Goal: Task Accomplishment & Management: Use online tool/utility

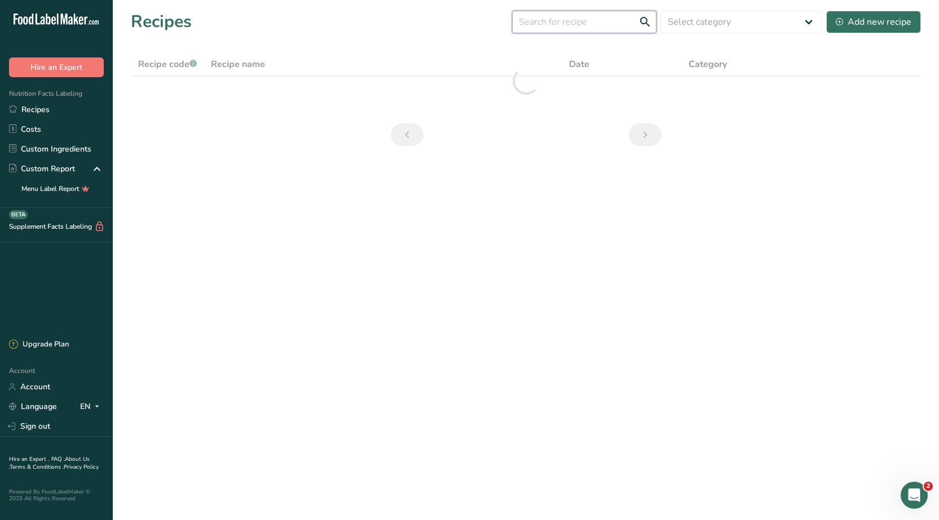
click at [581, 23] on input "text" at bounding box center [584, 22] width 144 height 23
click at [592, 21] on input "text" at bounding box center [584, 22] width 144 height 23
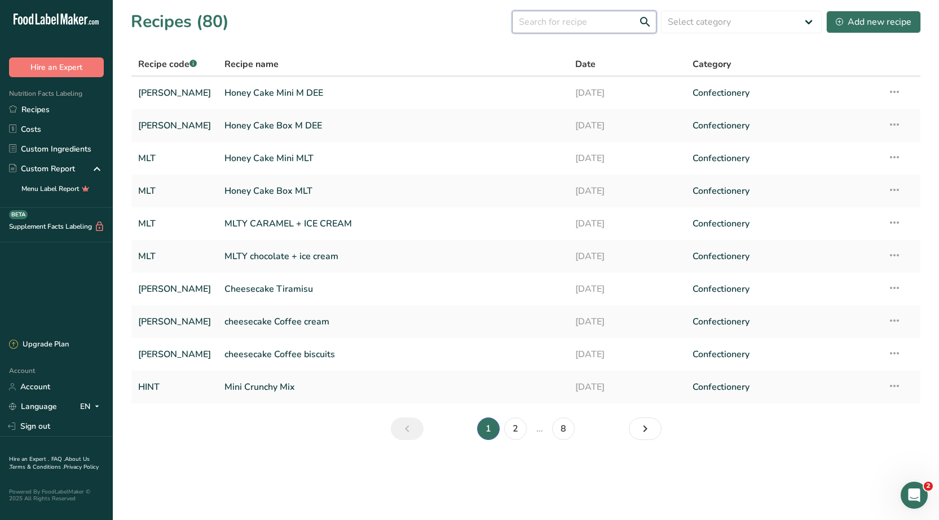
click at [554, 20] on input "text" at bounding box center [584, 22] width 144 height 23
type input "م"
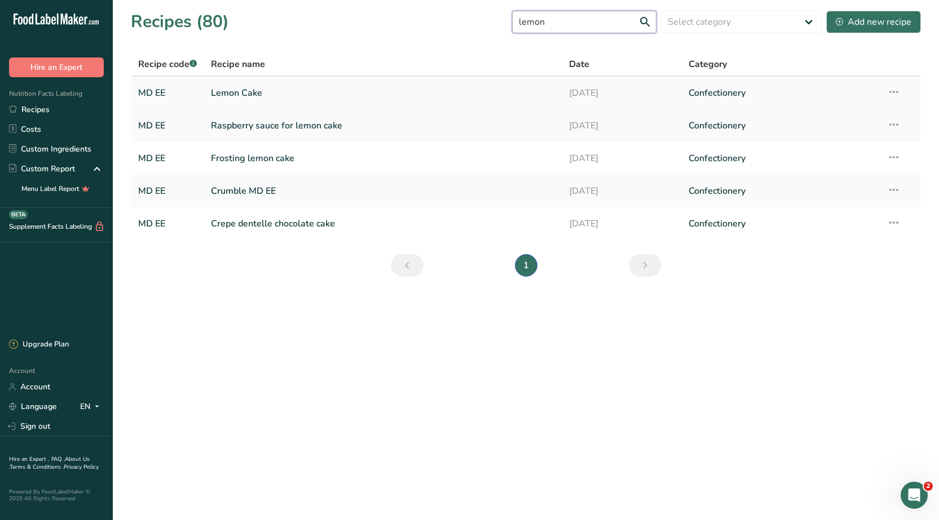
type input "lemon"
click at [245, 91] on link "Lemon Cake" at bounding box center [383, 93] width 344 height 24
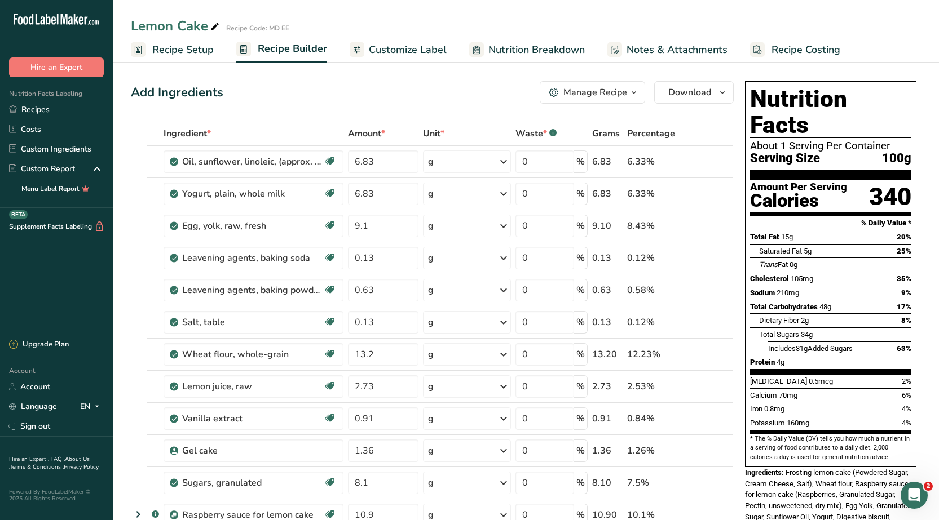
click at [170, 54] on span "Recipe Setup" at bounding box center [182, 49] width 61 height 15
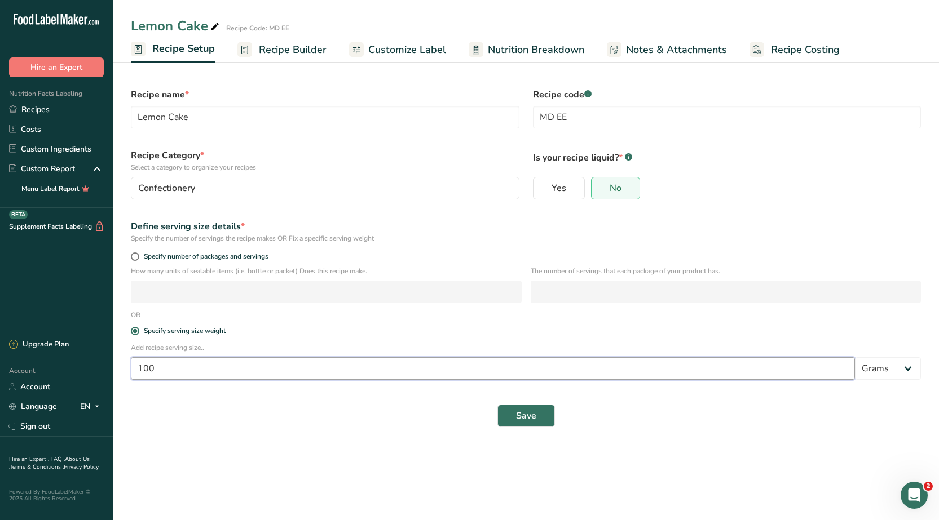
click at [209, 366] on input "100" at bounding box center [493, 368] width 724 height 23
type input "1"
type input "2"
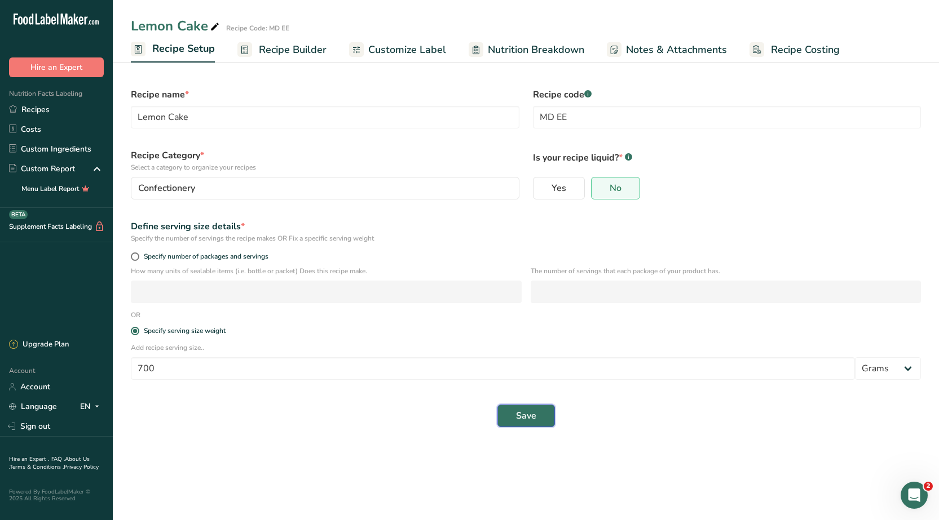
click at [516, 416] on span "Save" at bounding box center [526, 416] width 20 height 14
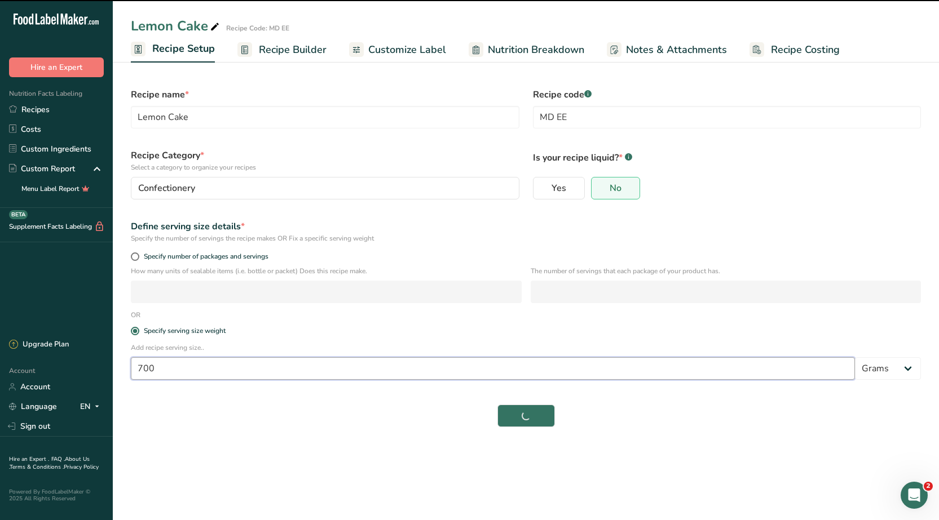
click at [245, 373] on input "700" at bounding box center [493, 368] width 724 height 23
type input "7"
click at [526, 413] on div "Save" at bounding box center [526, 416] width 790 height 23
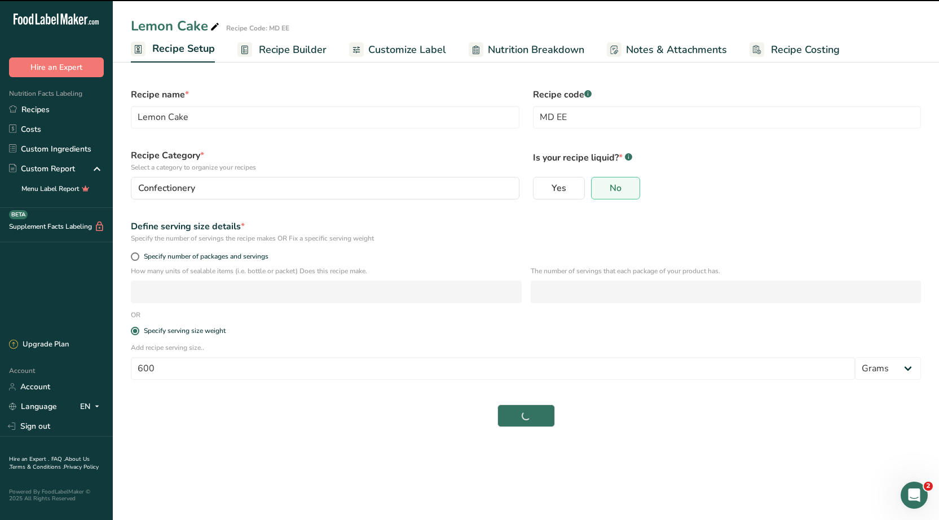
click at [510, 412] on div "Save" at bounding box center [526, 416] width 790 height 23
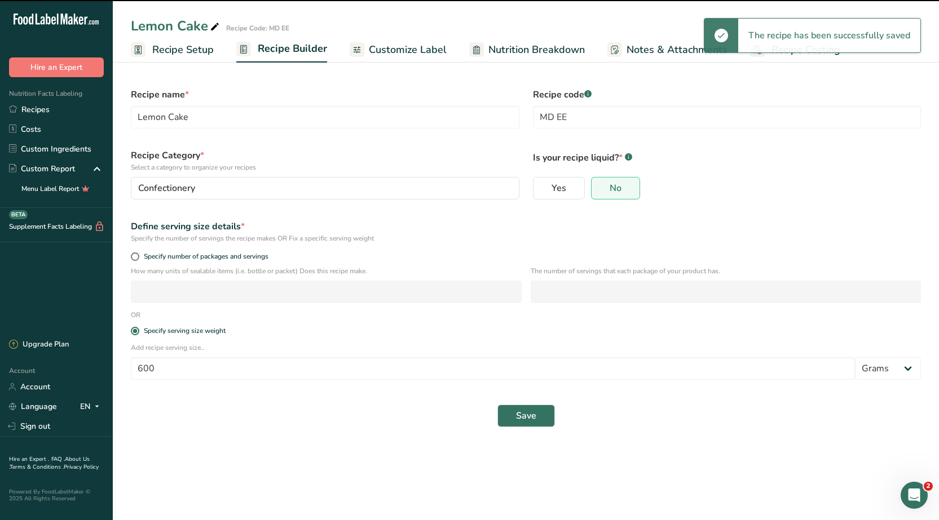
type input "700"
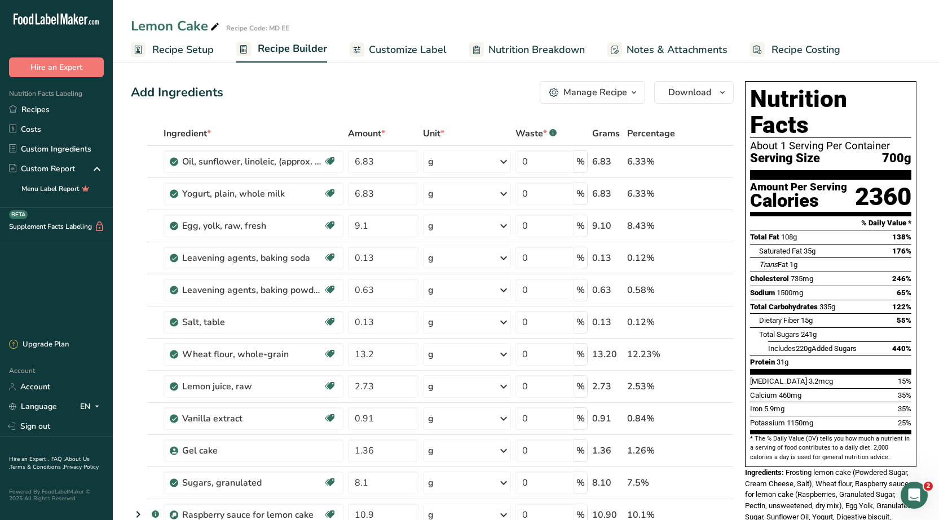
click at [185, 53] on span "Recipe Setup" at bounding box center [182, 49] width 61 height 15
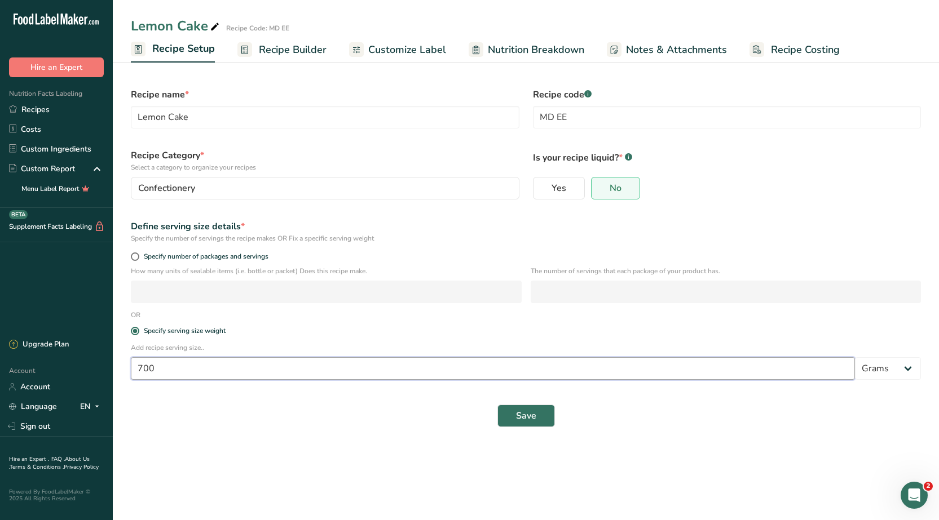
click at [211, 366] on input "700" at bounding box center [493, 368] width 724 height 23
type input "7"
type input "600"
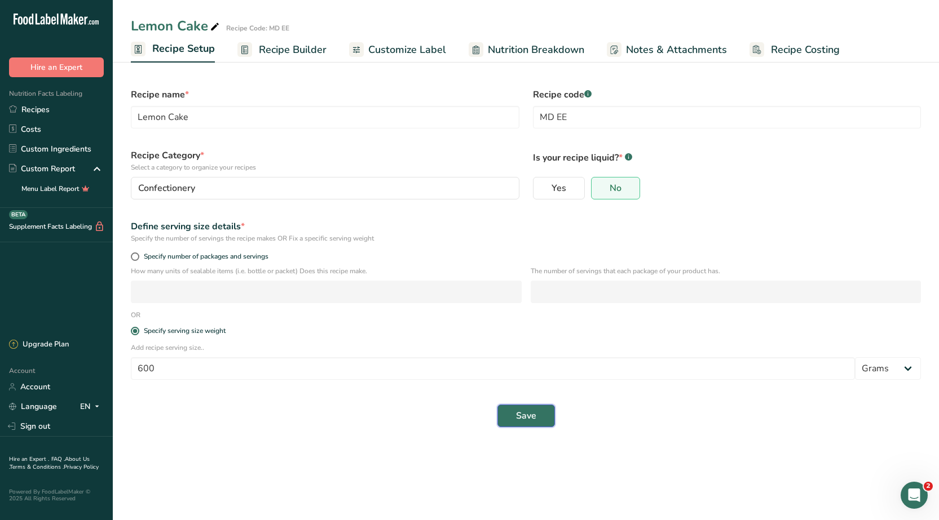
click at [522, 416] on span "Save" at bounding box center [526, 416] width 20 height 14
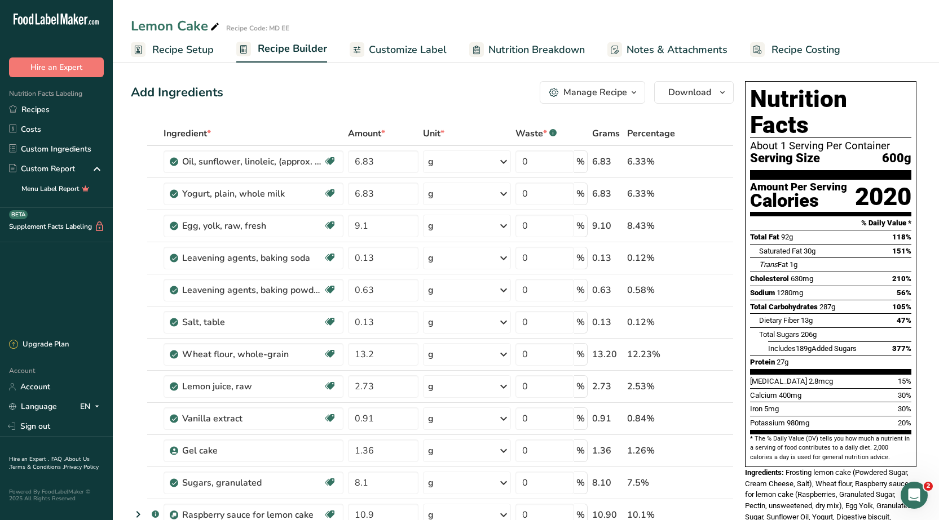
click at [179, 52] on span "Recipe Setup" at bounding box center [182, 49] width 61 height 15
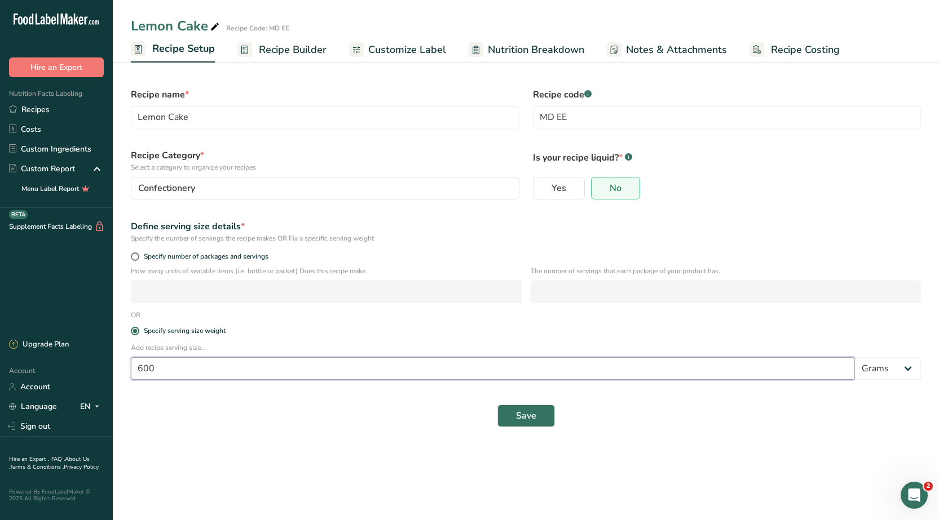
click at [189, 370] on input "600" at bounding box center [493, 368] width 724 height 23
type input "6"
click at [517, 431] on span "Save" at bounding box center [526, 429] width 20 height 14
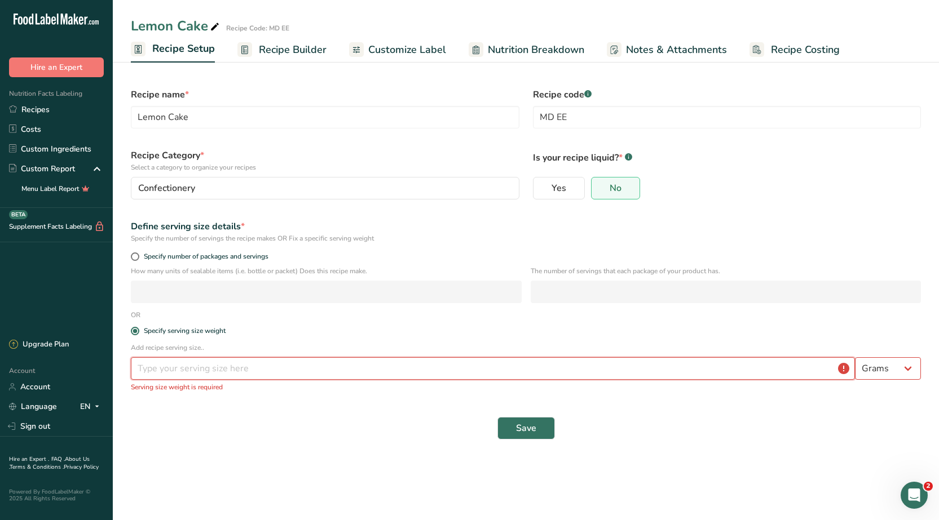
click at [350, 372] on input "number" at bounding box center [493, 368] width 724 height 23
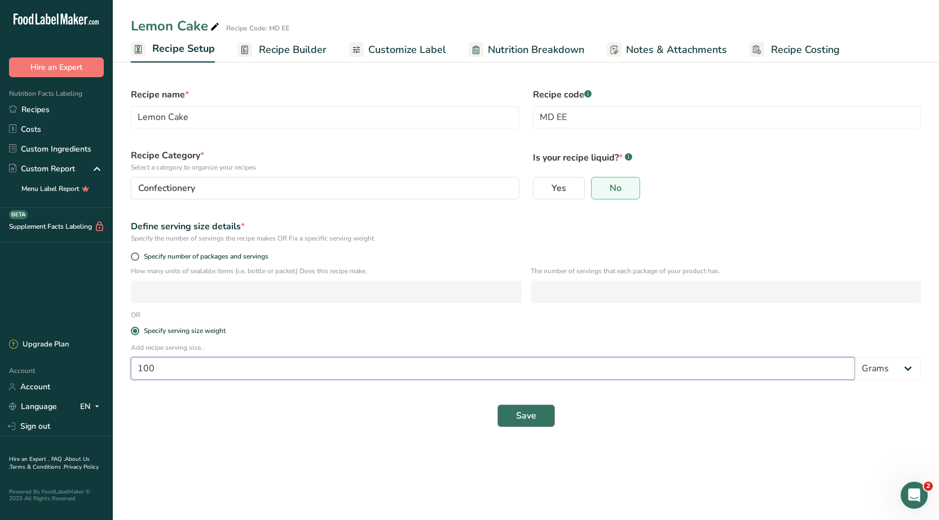
type input "100"
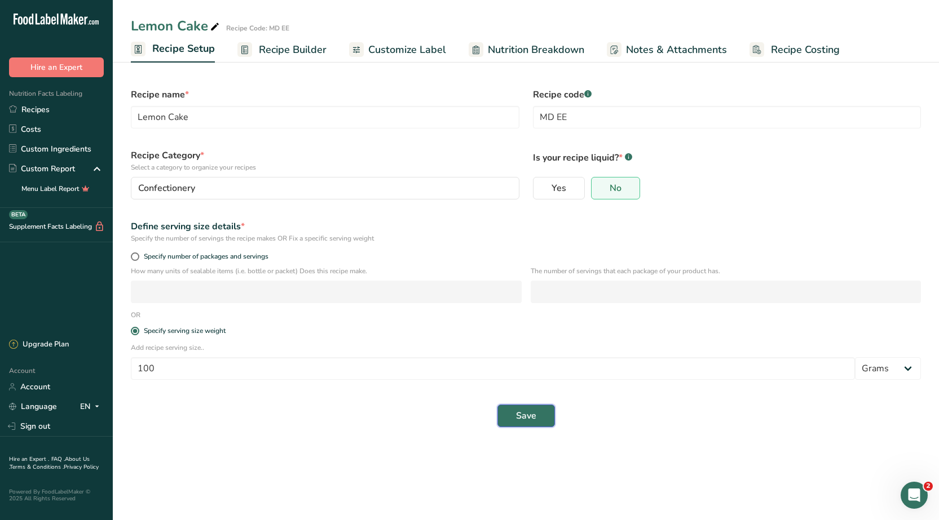
click at [507, 416] on button "Save" at bounding box center [526, 416] width 58 height 23
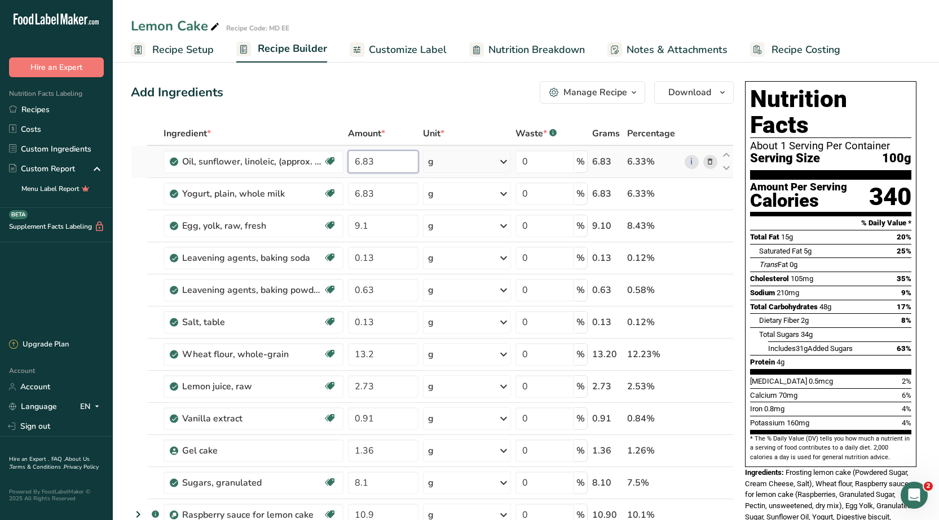
click at [391, 158] on input "6.83" at bounding box center [383, 162] width 70 height 23
type input "6"
type input "1"
type input "1.7"
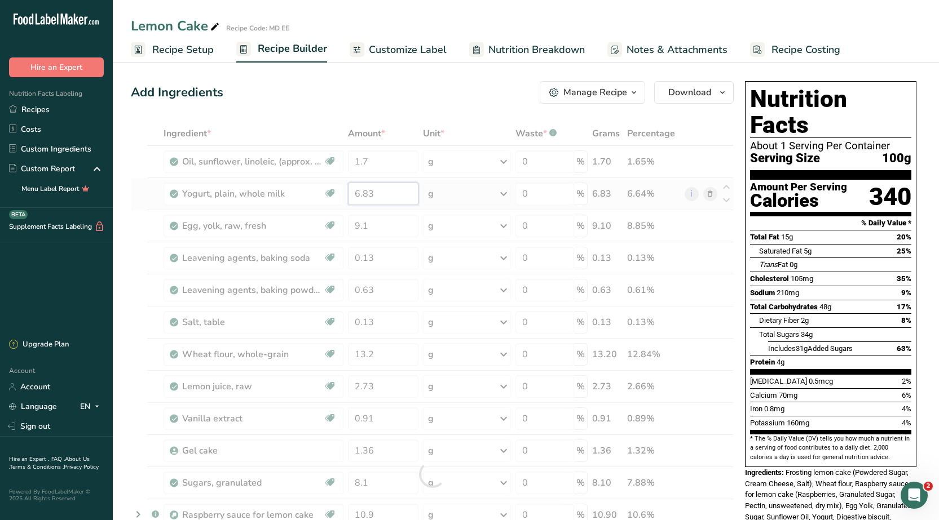
click at [384, 193] on div "Ingredient * Amount * Unit * Waste * .a-a{fill:#347362;}.b-a{fill:#fff;} Grams …" at bounding box center [432, 474] width 603 height 705
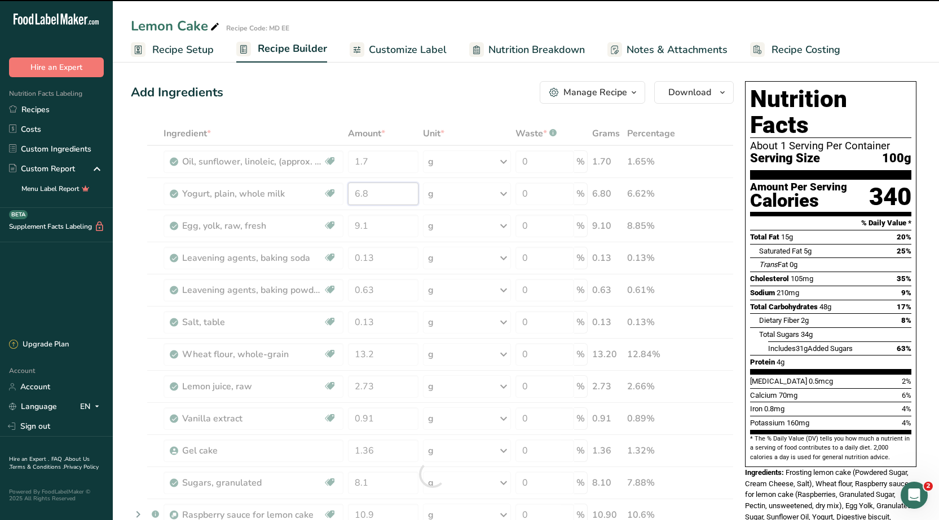
type input "6"
type input "1"
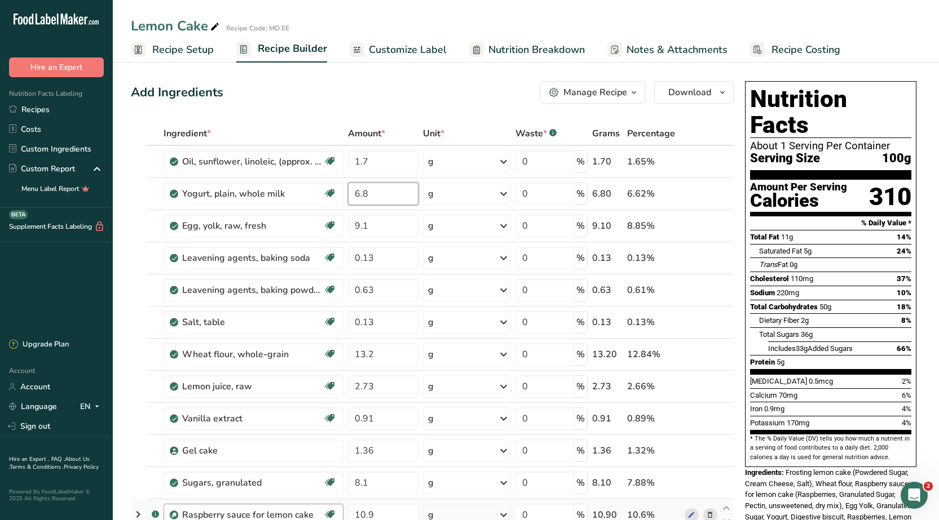
type input "6"
type input "1"
type input "1.7"
click at [382, 229] on div "Ingredient * Amount * Unit * Waste * .a-a{fill:#347362;}.b-a{fill:#fff;} Grams …" at bounding box center [432, 474] width 603 height 705
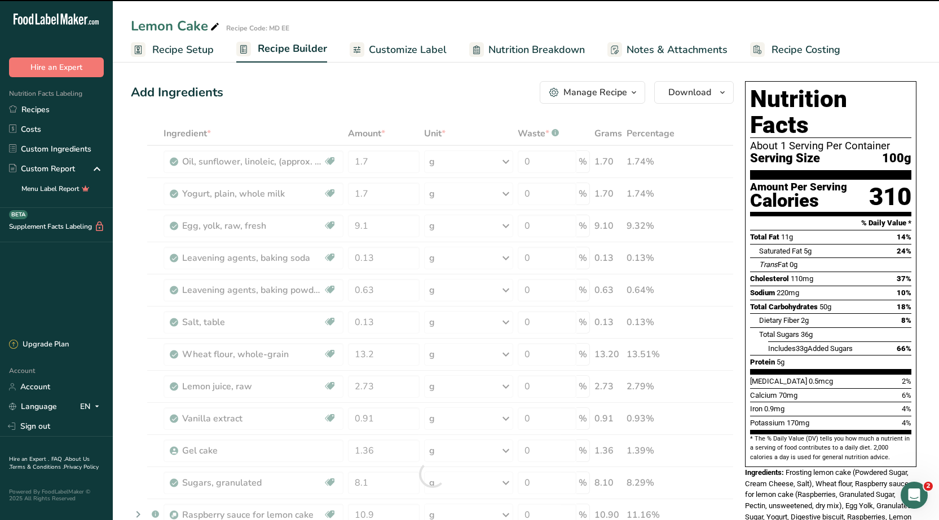
click at [349, 208] on div at bounding box center [432, 474] width 603 height 705
click at [367, 221] on input "9.1" at bounding box center [384, 226] width 72 height 23
click at [375, 192] on div "Ingredient * Amount * Unit * Waste * .a-a{fill:#347362;}.b-a{fill:#fff;} Grams …" at bounding box center [432, 474] width 603 height 705
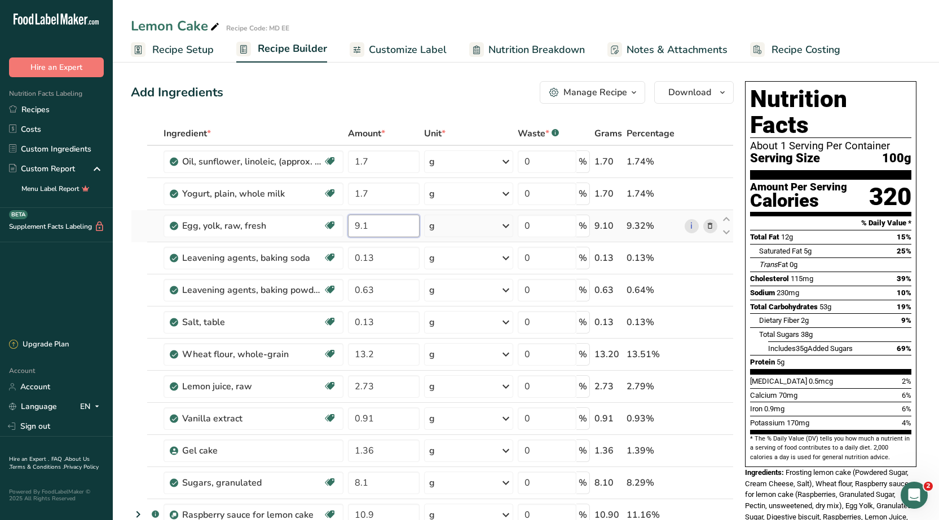
click at [377, 226] on input "9.1" at bounding box center [384, 226] width 72 height 23
drag, startPoint x: 870, startPoint y: 73, endPoint x: 895, endPoint y: 65, distance: 25.3
type input "9"
type input "2"
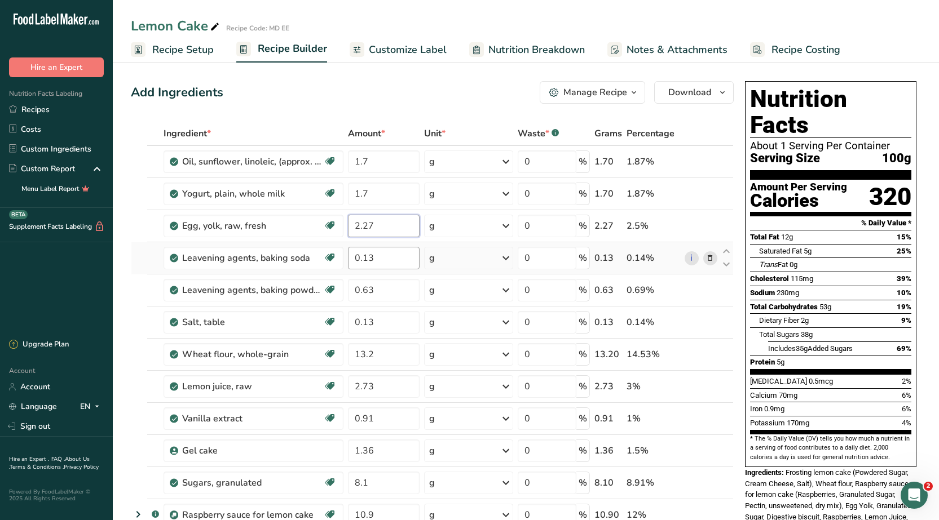
type input "2.27"
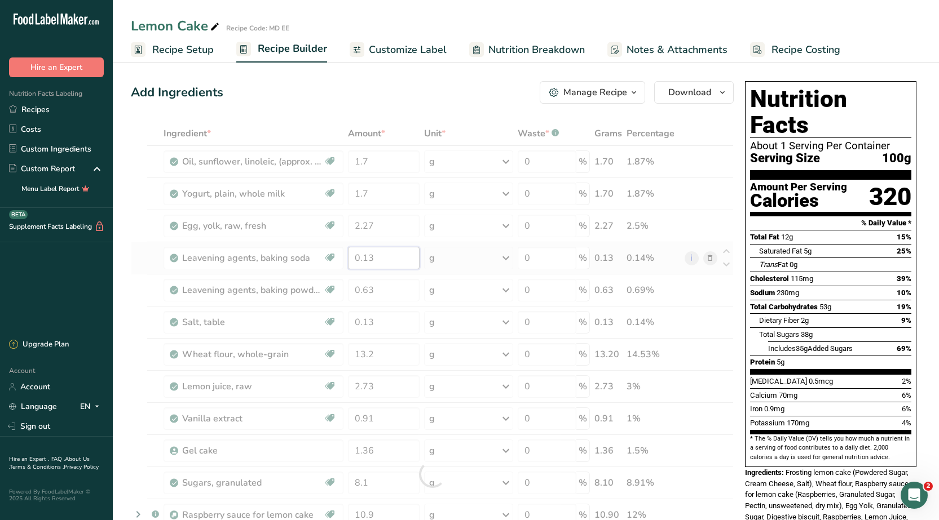
click at [387, 260] on div "Ingredient * Amount * Unit * Waste * .a-a{fill:#347362;}.b-a{fill:#fff;} Grams …" at bounding box center [432, 474] width 603 height 705
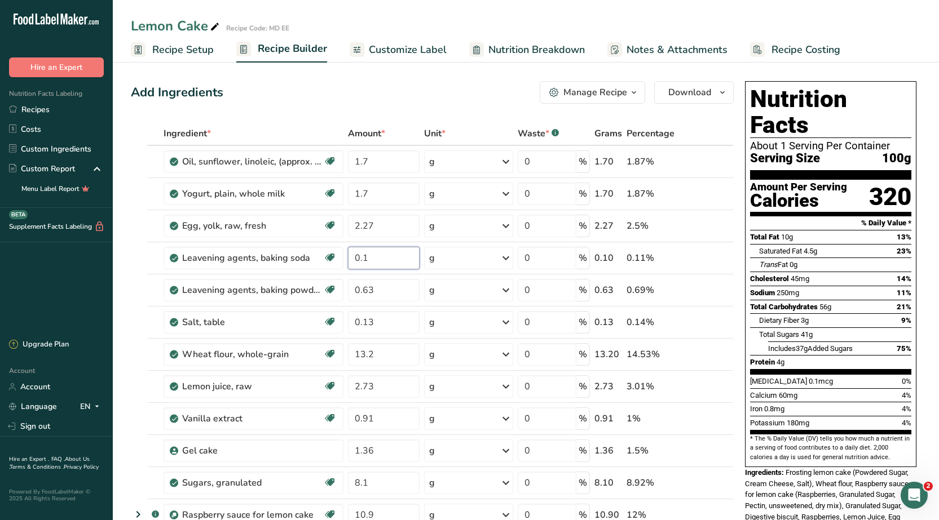
type input "0"
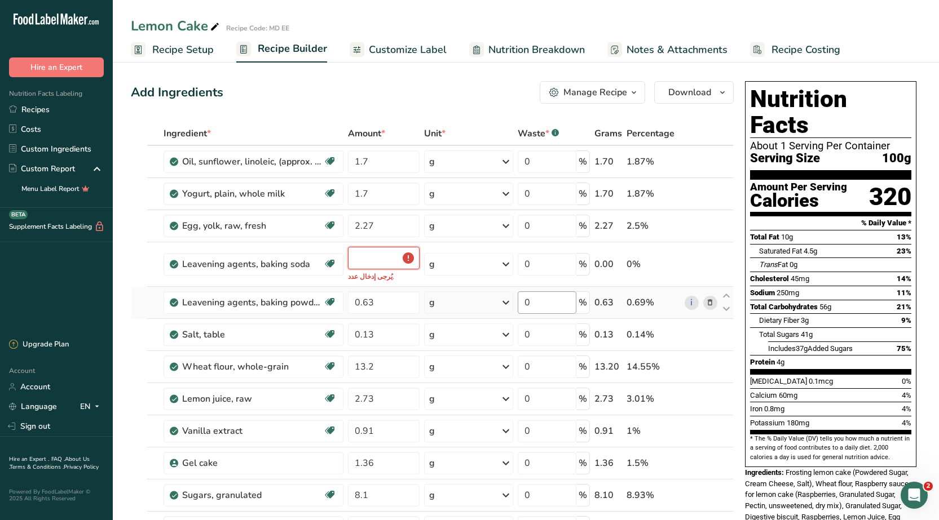
type input "0"
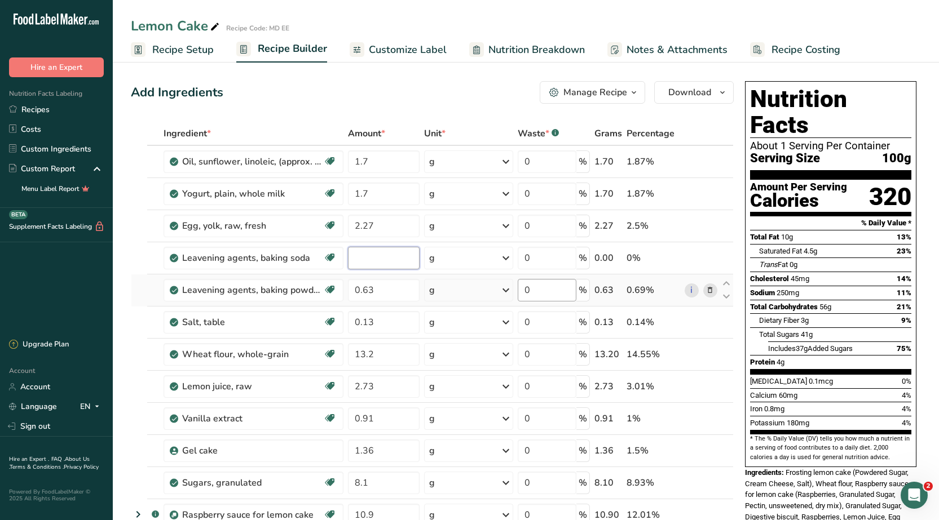
type input "0"
click at [361, 259] on input "0.325" at bounding box center [384, 258] width 72 height 23
type input "0.0325"
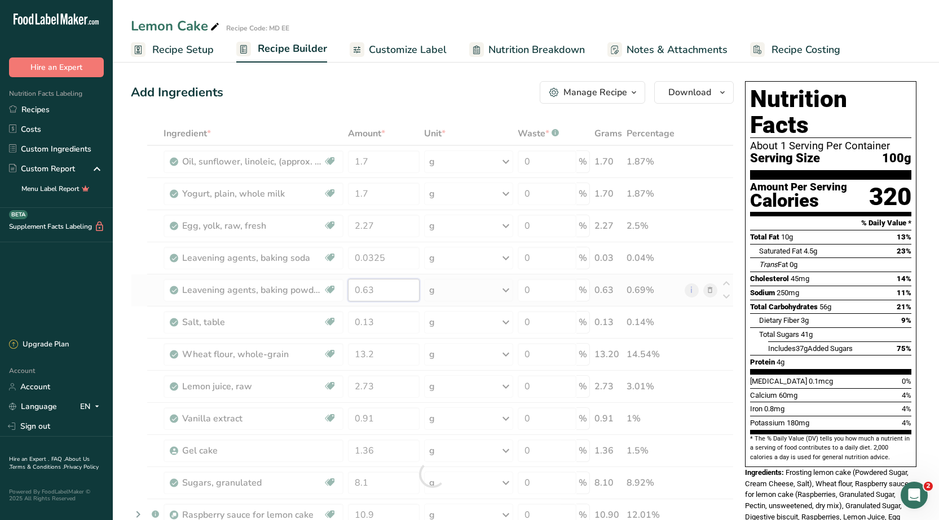
click at [381, 295] on div "Ingredient * Amount * Unit * Waste * .a-a{fill:#347362;}.b-a{fill:#fff;} Grams …" at bounding box center [432, 474] width 603 height 705
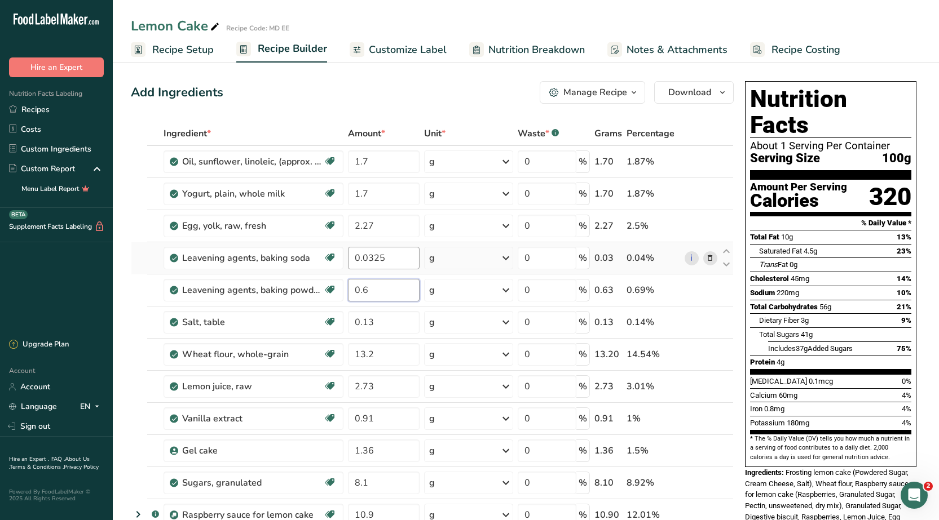
type input "0"
type input "0.157"
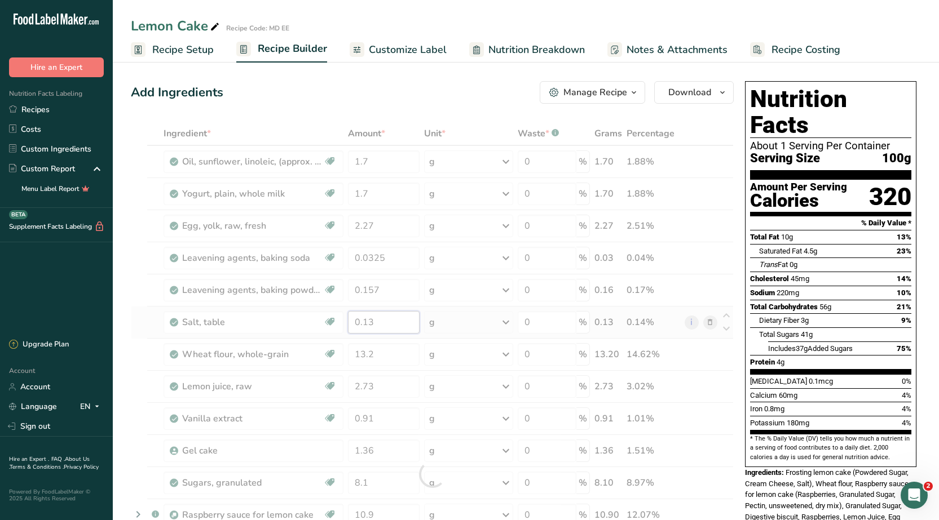
click at [382, 324] on div "Ingredient * Amount * Unit * Waste * .a-a{fill:#347362;}.b-a{fill:#fff;} Grams …" at bounding box center [432, 474] width 603 height 705
drag, startPoint x: 390, startPoint y: 256, endPoint x: 347, endPoint y: 252, distance: 43.6
click at [347, 252] on div "Ingredient * Amount * Unit * Waste * .a-a{fill:#347362;}.b-a{fill:#fff;} Grams …" at bounding box center [432, 474] width 603 height 705
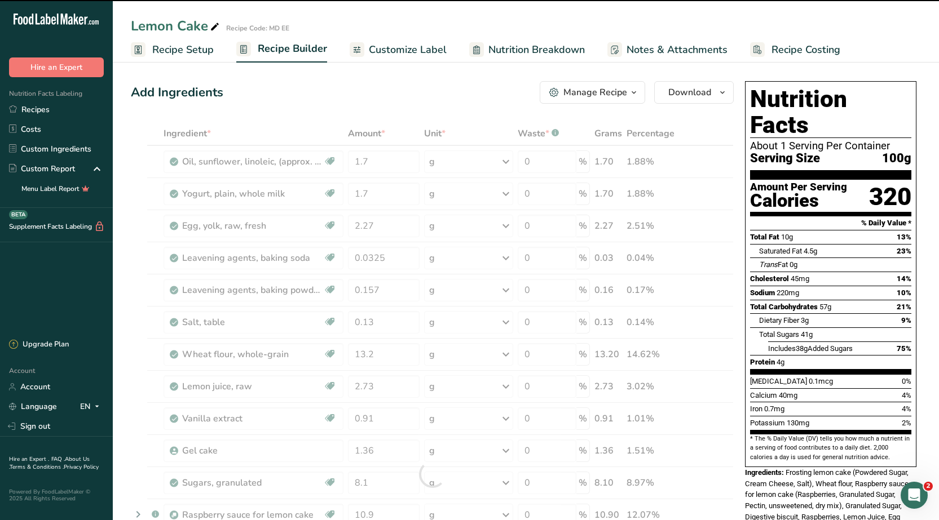
click at [374, 321] on div at bounding box center [432, 474] width 603 height 705
click at [381, 320] on div at bounding box center [432, 474] width 603 height 705
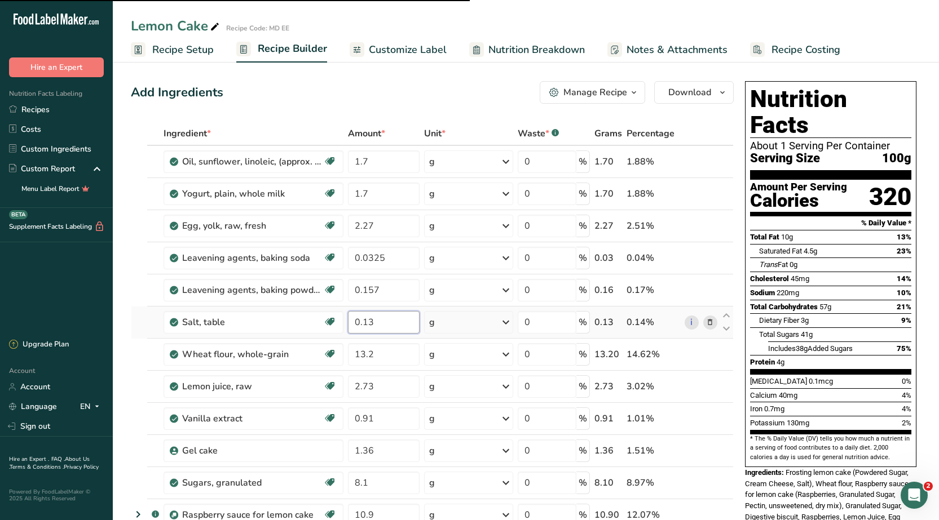
click at [366, 327] on input "0.13" at bounding box center [384, 322] width 72 height 23
click at [377, 323] on input "0.13" at bounding box center [384, 322] width 72 height 23
drag, startPoint x: 373, startPoint y: 323, endPoint x: 343, endPoint y: 336, distance: 33.1
click at [343, 336] on tr "Salt, table Dairy free Gluten free Vegan Vegetarian Soy free 0.13 g Portions 1 …" at bounding box center [432, 323] width 602 height 32
paste input "0325"
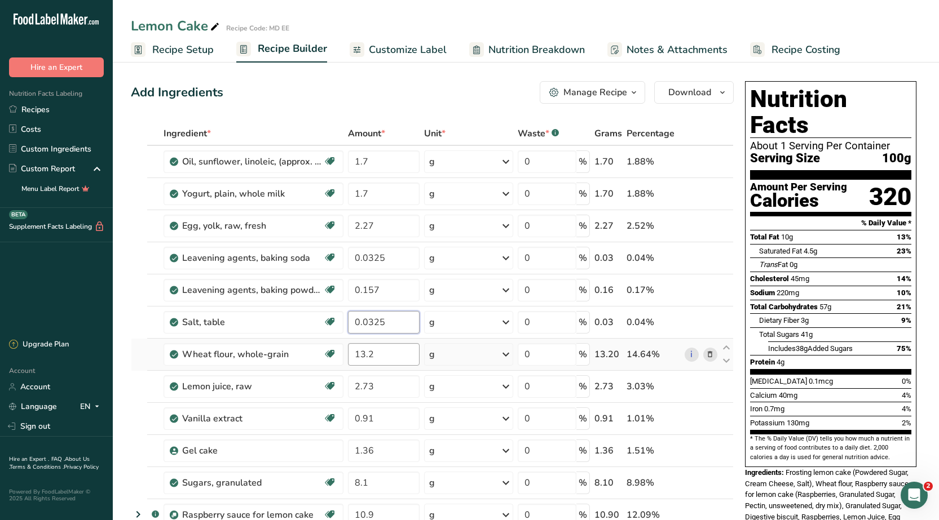
type input "0.0325"
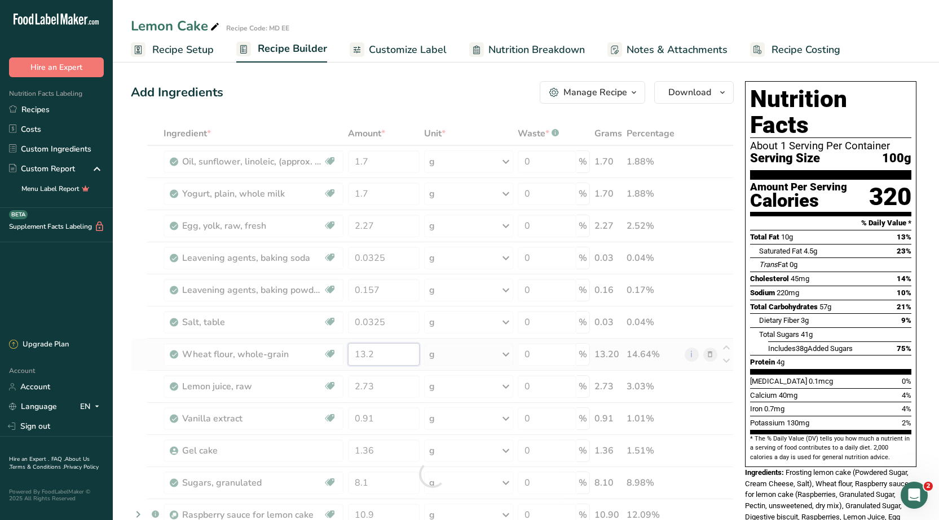
click at [384, 358] on div "Ingredient * Amount * Unit * Waste * .a-a{fill:#347362;}.b-a{fill:#fff;} Grams …" at bounding box center [432, 474] width 603 height 705
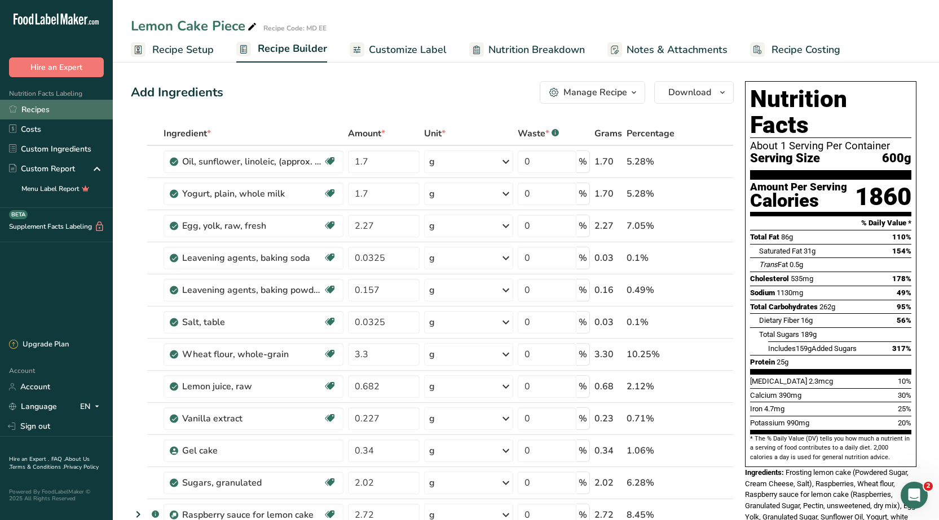
click at [24, 112] on link "Recipes" at bounding box center [56, 110] width 113 height 20
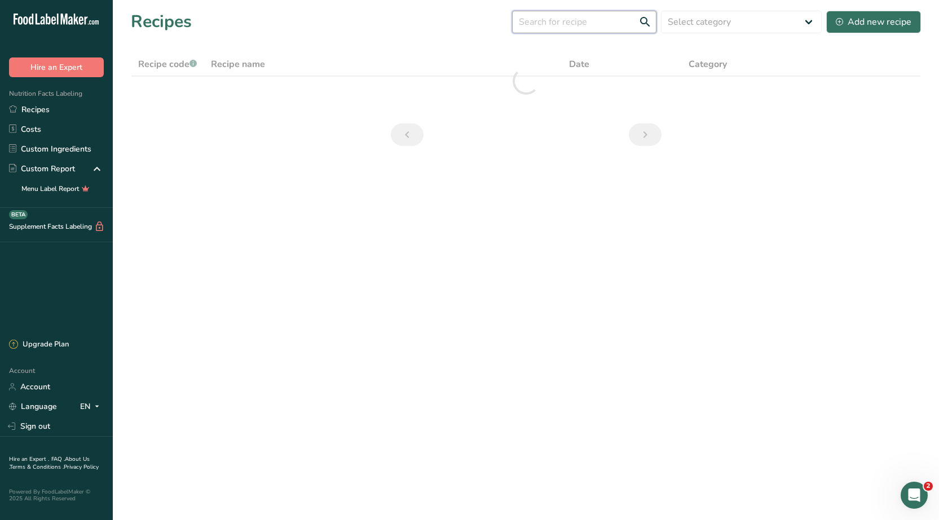
click at [588, 26] on input "text" at bounding box center [584, 22] width 144 height 23
type input "ف"
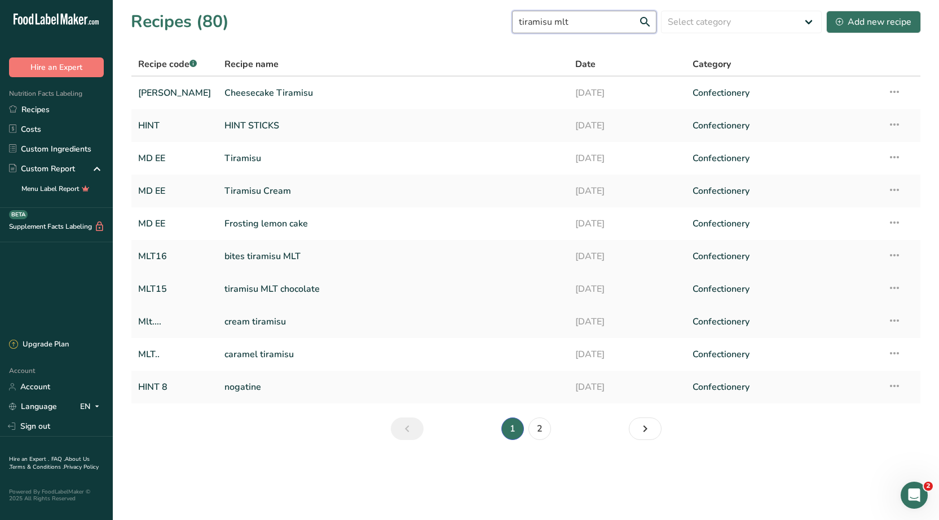
type input "tiramisu mlt"
click at [304, 288] on link "tiramisu MLT chocolate" at bounding box center [392, 289] width 337 height 24
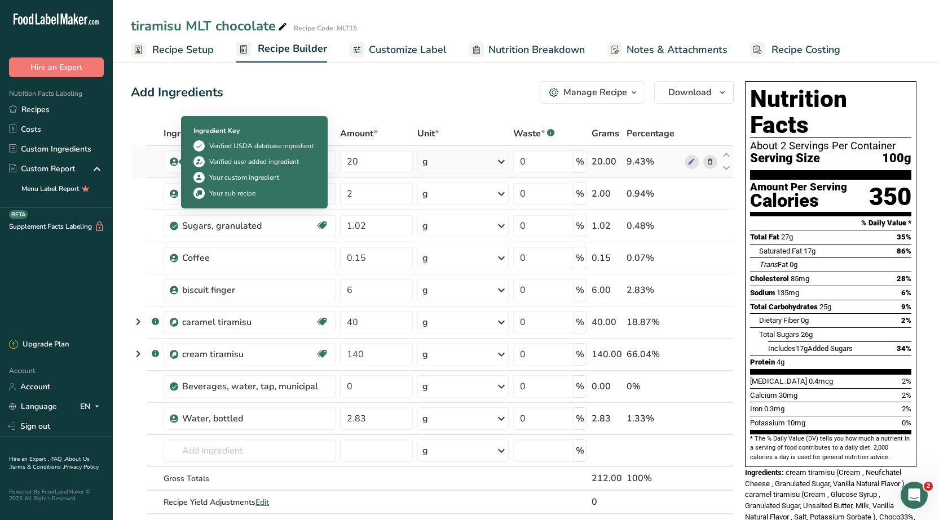
drag, startPoint x: 224, startPoint y: 161, endPoint x: 176, endPoint y: 167, distance: 49.0
click at [176, 167] on td "Choco DJF" at bounding box center [249, 162] width 176 height 32
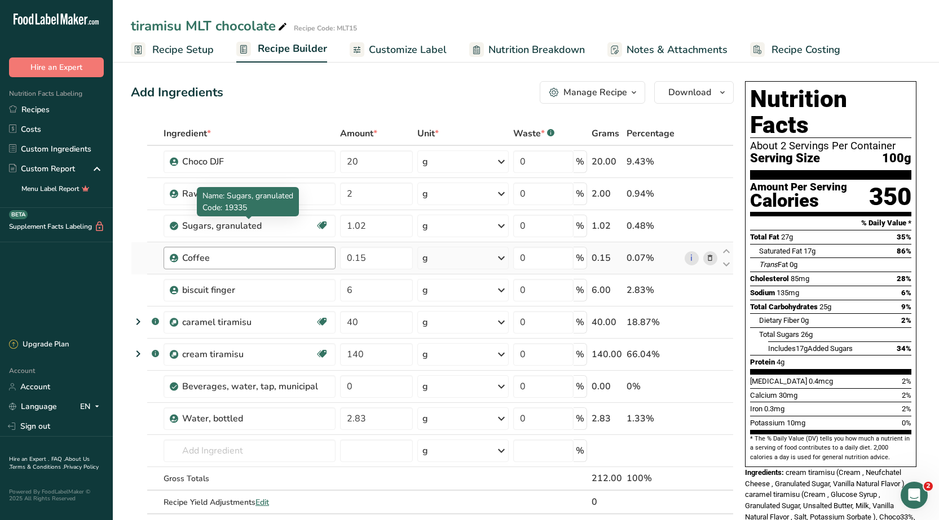
copy div "Choco DJF"
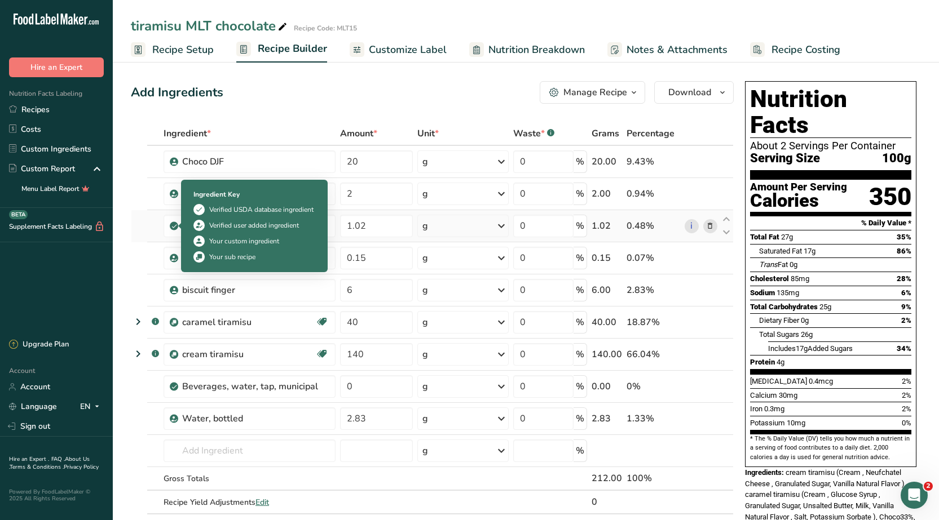
drag, startPoint x: 257, startPoint y: 225, endPoint x: 176, endPoint y: 229, distance: 81.3
click at [176, 229] on td "Sugars, granulated Dairy free Gluten free Vegan Vegetarian Soy free" at bounding box center [249, 226] width 176 height 32
click at [232, 267] on div "Ingredient Key Verified USDA database ingredient Verified user added ingredient…" at bounding box center [254, 226] width 135 height 87
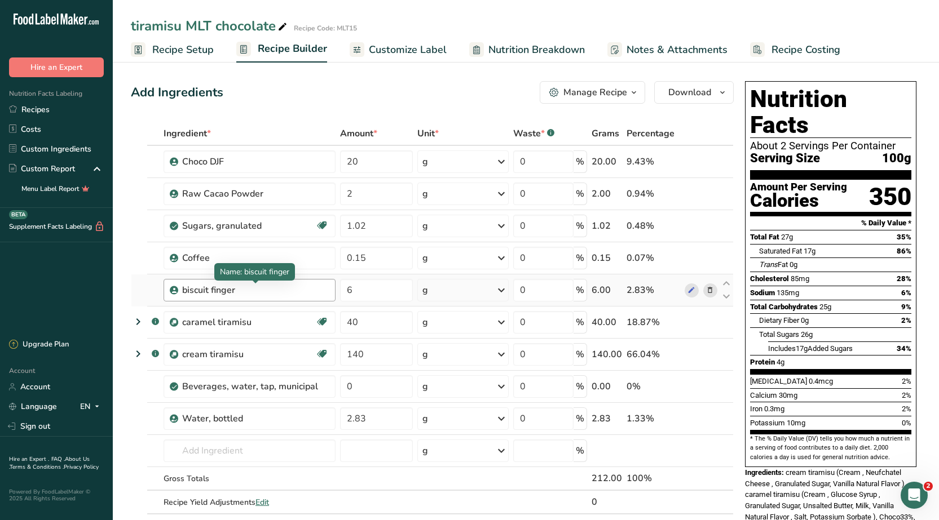
drag, startPoint x: 276, startPoint y: 292, endPoint x: 272, endPoint y: 287, distance: 6.1
click at [275, 293] on div "biscuit finger" at bounding box center [252, 291] width 141 height 14
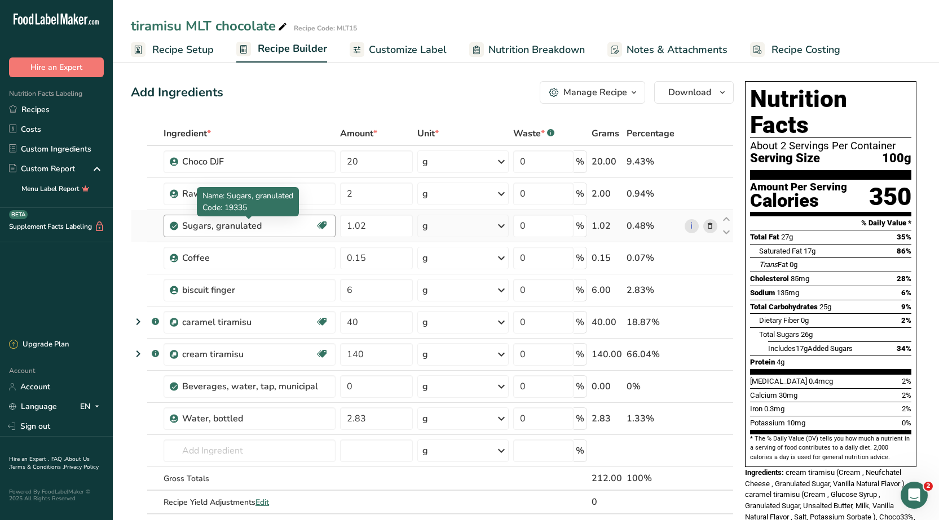
drag, startPoint x: 260, startPoint y: 226, endPoint x: 183, endPoint y: 232, distance: 77.0
click at [183, 232] on div "Sugars, granulated" at bounding box center [248, 226] width 133 height 14
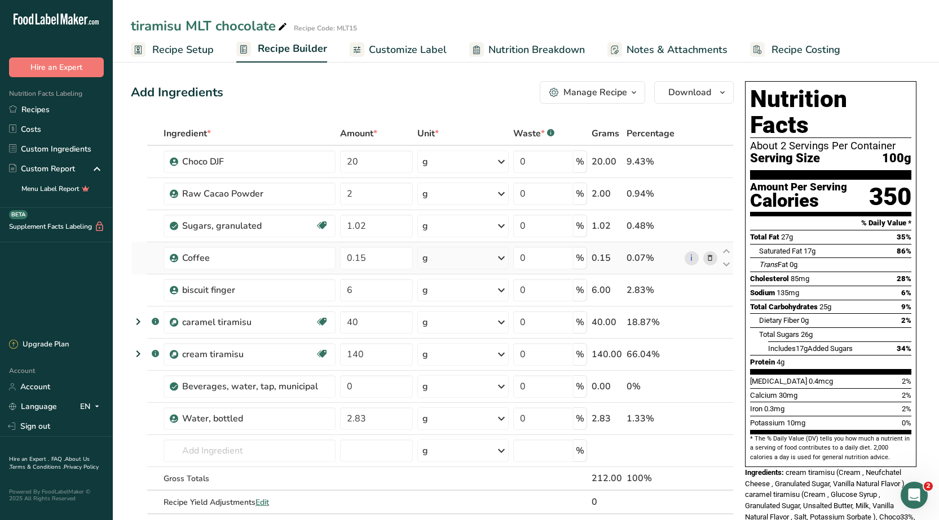
copy div "Sugars, granulated"
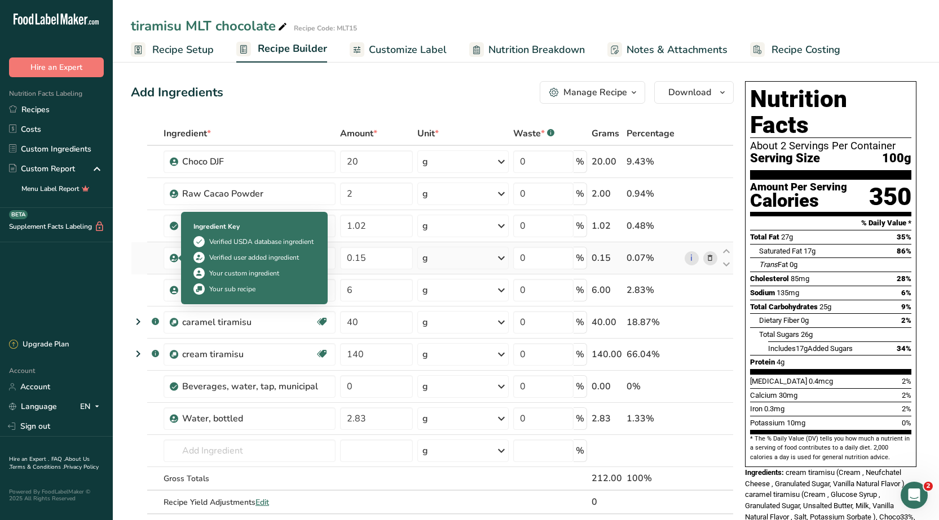
drag, startPoint x: 216, startPoint y: 259, endPoint x: 176, endPoint y: 262, distance: 40.2
click at [176, 262] on td "Coffee" at bounding box center [249, 258] width 176 height 32
copy div "Coffee"
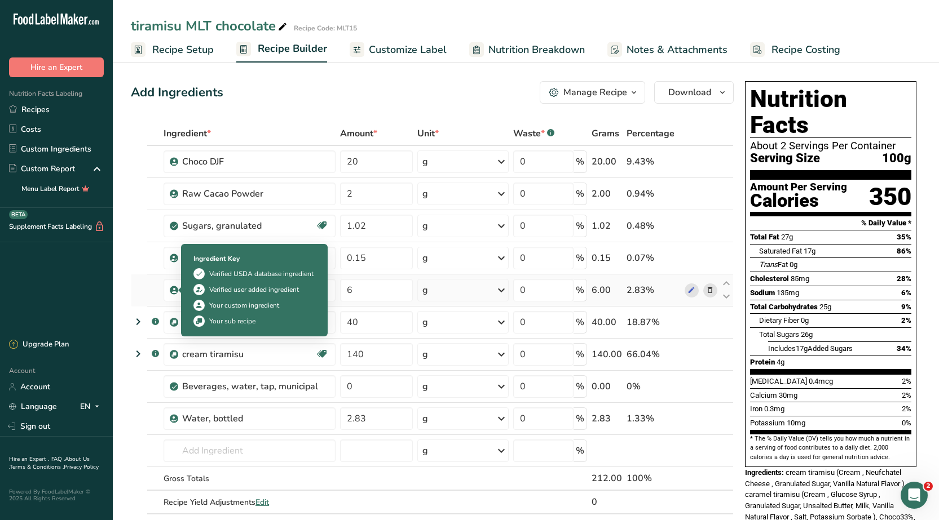
drag, startPoint x: 233, startPoint y: 288, endPoint x: 177, endPoint y: 286, distance: 56.4
click at [177, 286] on td "biscuit finger" at bounding box center [249, 291] width 176 height 32
click at [249, 373] on td "Beverages, water, tap, municipal" at bounding box center [249, 387] width 176 height 32
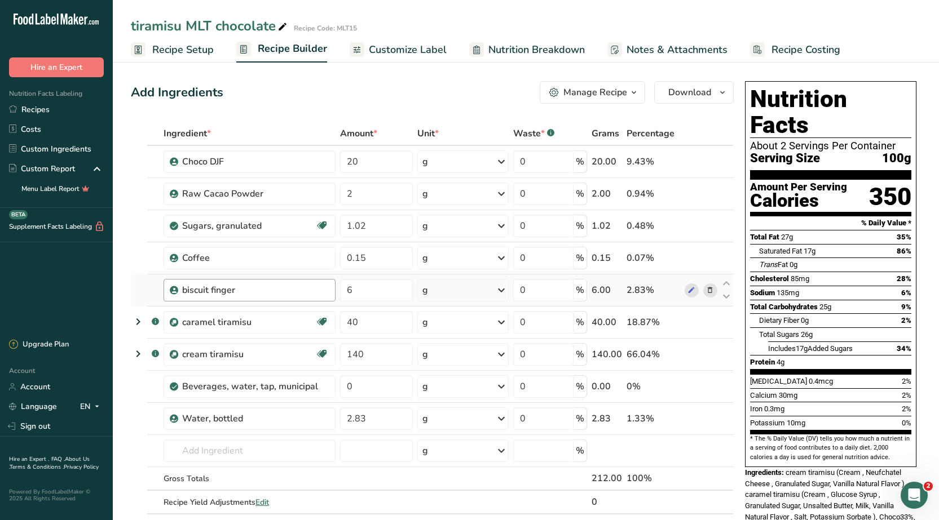
drag, startPoint x: 234, startPoint y: 292, endPoint x: 183, endPoint y: 298, distance: 51.1
click at [183, 298] on div "biscuit finger" at bounding box center [249, 290] width 172 height 23
copy div "biscuit finger"
drag, startPoint x: 252, startPoint y: 321, endPoint x: 183, endPoint y: 326, distance: 68.9
click at [183, 326] on div "caramel tiramisu" at bounding box center [248, 323] width 133 height 14
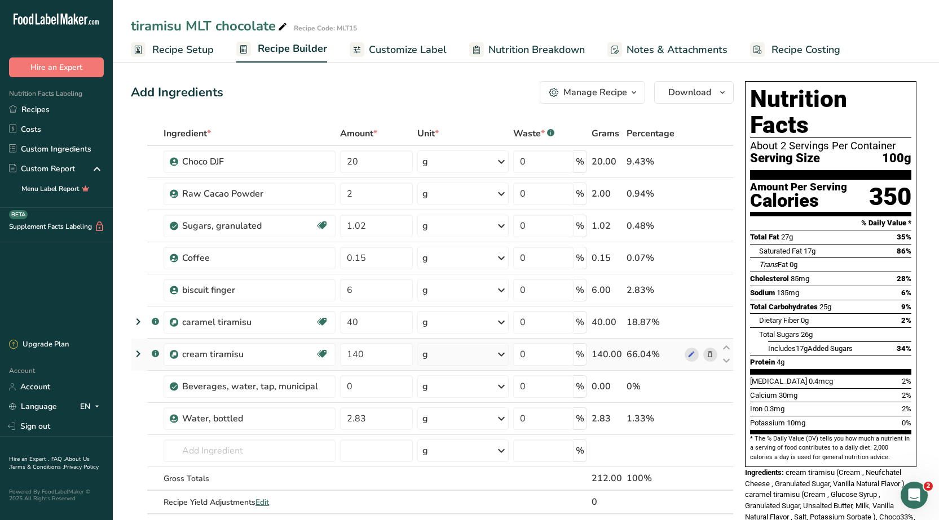
copy div "caramel tiramisu"
drag, startPoint x: 240, startPoint y: 353, endPoint x: 180, endPoint y: 356, distance: 59.8
click at [180, 356] on div "cream tiramisu Dairy free Gluten free Vegan Vegetarian Soy free" at bounding box center [249, 354] width 172 height 23
copy div "cream tiramisu"
drag, startPoint x: 240, startPoint y: 417, endPoint x: 180, endPoint y: 419, distance: 59.8
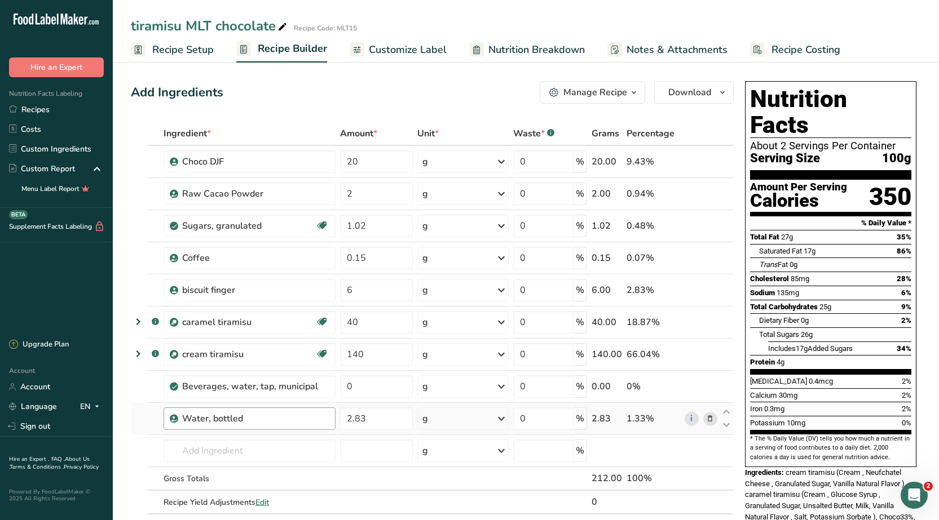
click at [180, 419] on div "Water, bottled" at bounding box center [249, 419] width 172 height 23
copy div "Water, bottled"
click at [370, 259] on input "0.15" at bounding box center [376, 258] width 73 height 23
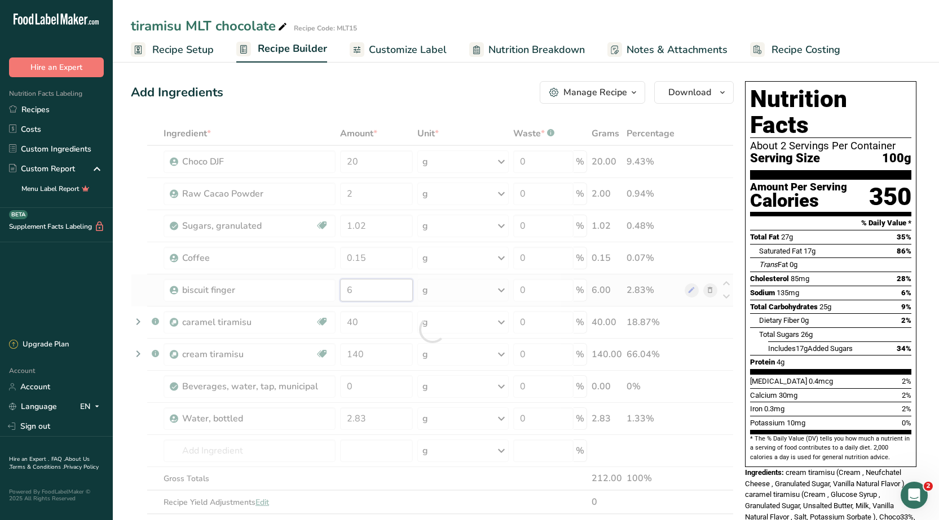
click at [360, 293] on div "Ingredient * Amount * Unit * Waste * .a-a{fill:#347362;}.b-a{fill:#fff;} Grams …" at bounding box center [432, 330] width 603 height 416
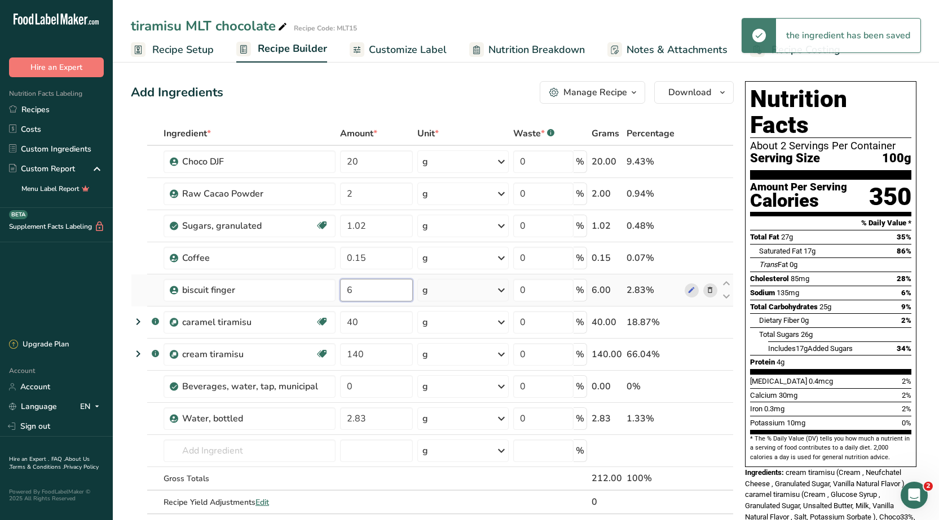
click at [360, 293] on input "6" at bounding box center [376, 290] width 73 height 23
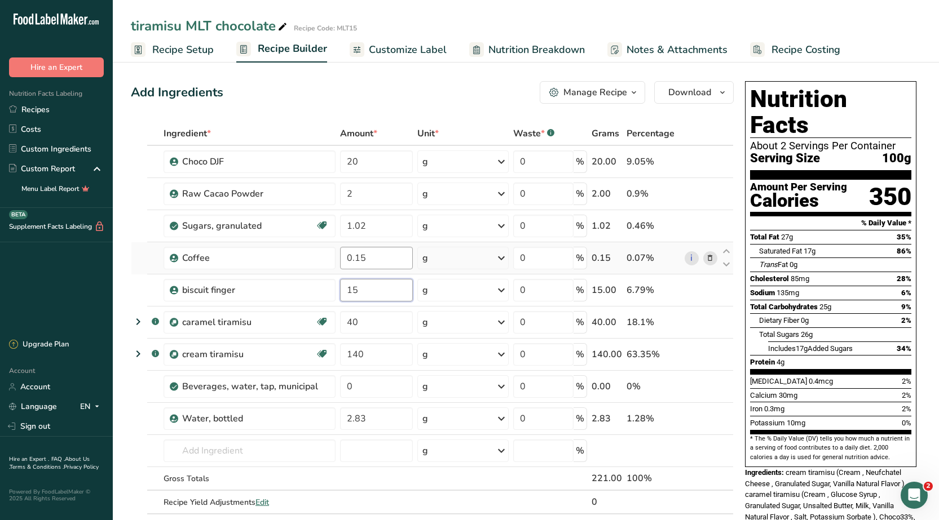
type input "15"
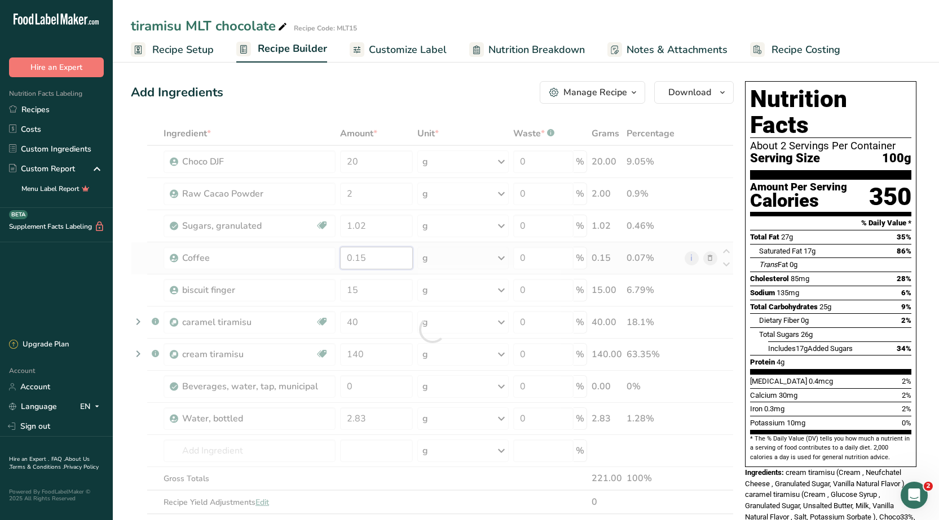
click at [371, 258] on div "Ingredient * Amount * Unit * Waste * .a-a{fill:#347362;}.b-a{fill:#fff;} Grams …" at bounding box center [432, 330] width 603 height 416
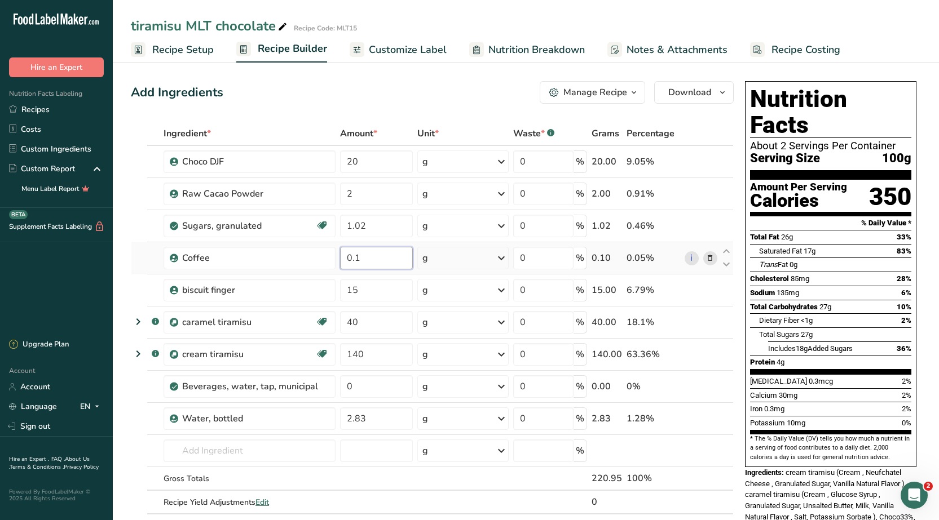
type input "0"
type input "5"
click at [370, 325] on div "Ingredient * Amount * Unit * Waste * .a-a{fill:#347362;}.b-a{fill:#fff;} Grams …" at bounding box center [432, 330] width 603 height 416
click at [370, 325] on input "40" at bounding box center [376, 322] width 73 height 23
type input "4"
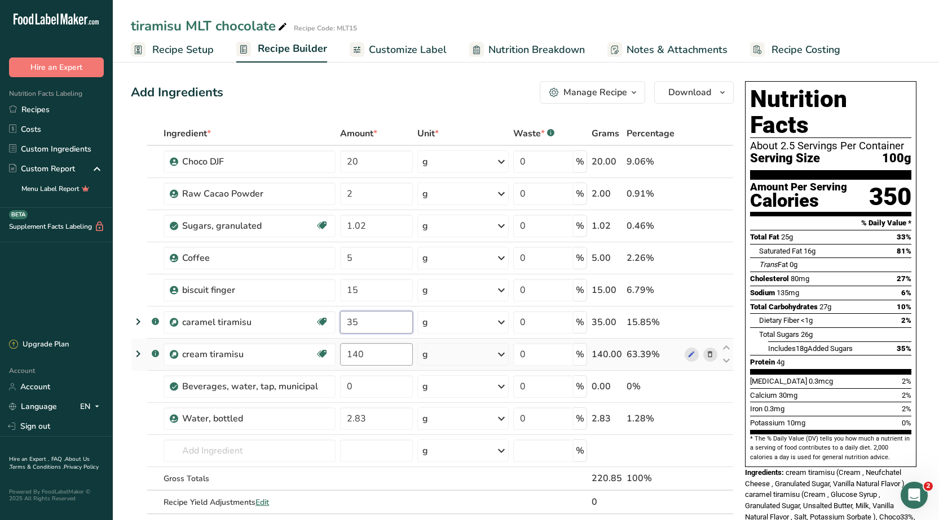
type input "35"
click at [364, 350] on div "Ingredient * Amount * Unit * Waste * .a-a{fill:#347362;}.b-a{fill:#fff;} Grams …" at bounding box center [432, 330] width 603 height 416
click at [365, 353] on input "140" at bounding box center [376, 354] width 73 height 23
type input "1"
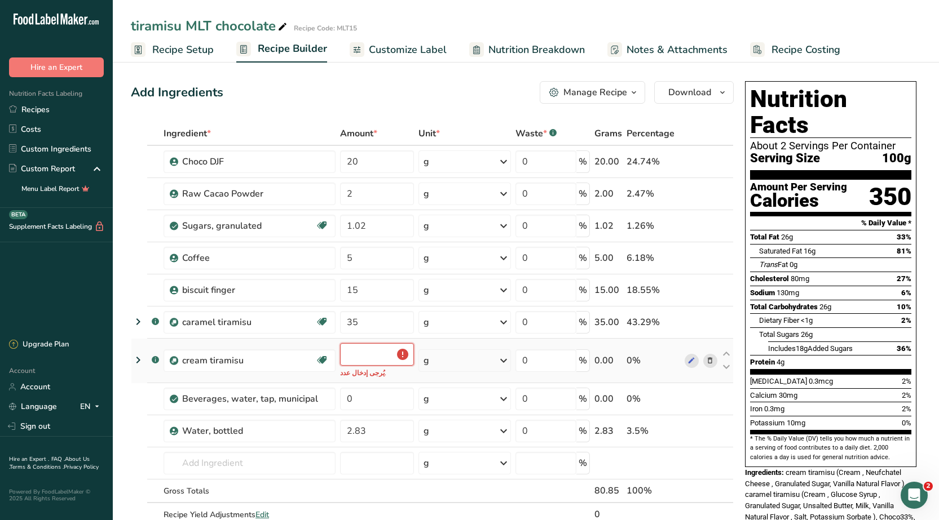
type input "1"
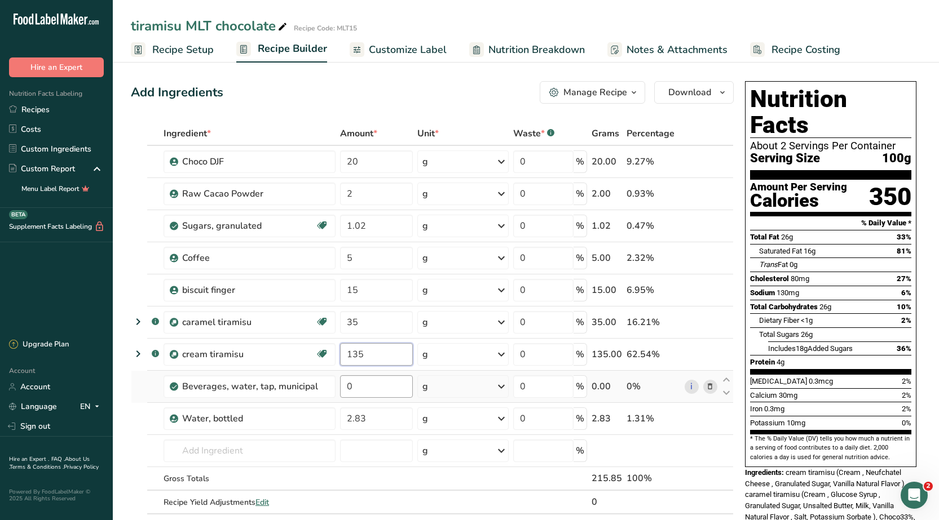
type input "135"
click at [343, 383] on div "Ingredient * Amount * Unit * Waste * .a-a{fill:#347362;}.b-a{fill:#fff;} Grams …" at bounding box center [432, 330] width 603 height 416
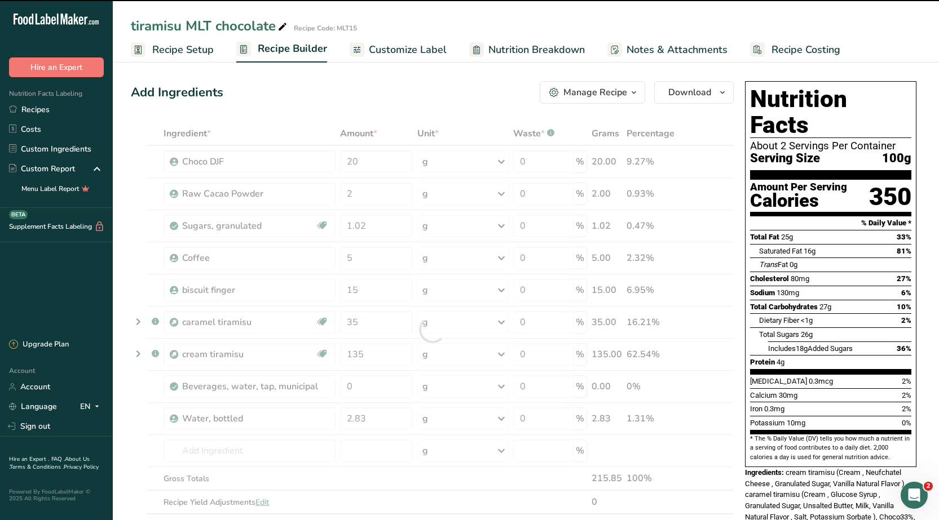
click at [431, 231] on div at bounding box center [432, 330] width 603 height 416
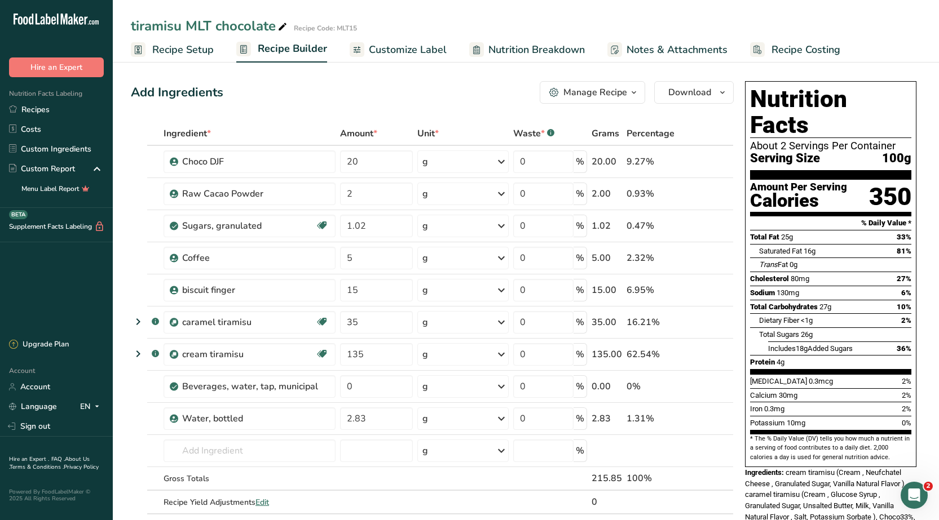
click at [155, 24] on div "tiramisu MLT chocolate" at bounding box center [210, 26] width 158 height 20
click at [155, 24] on input "tiramisu MLT chocolate" at bounding box center [492, 26] width 722 height 20
click at [41, 107] on link "Recipes" at bounding box center [56, 110] width 113 height 20
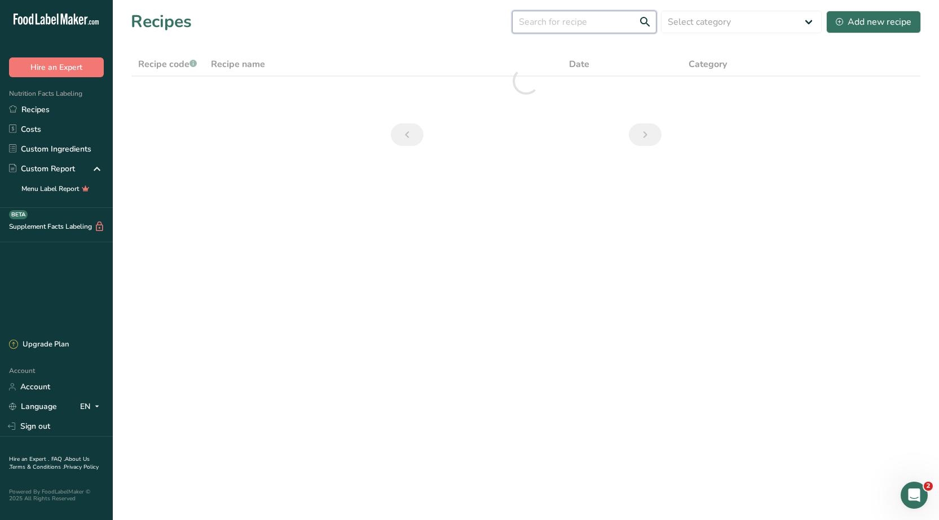
click at [574, 25] on input "text" at bounding box center [584, 22] width 144 height 23
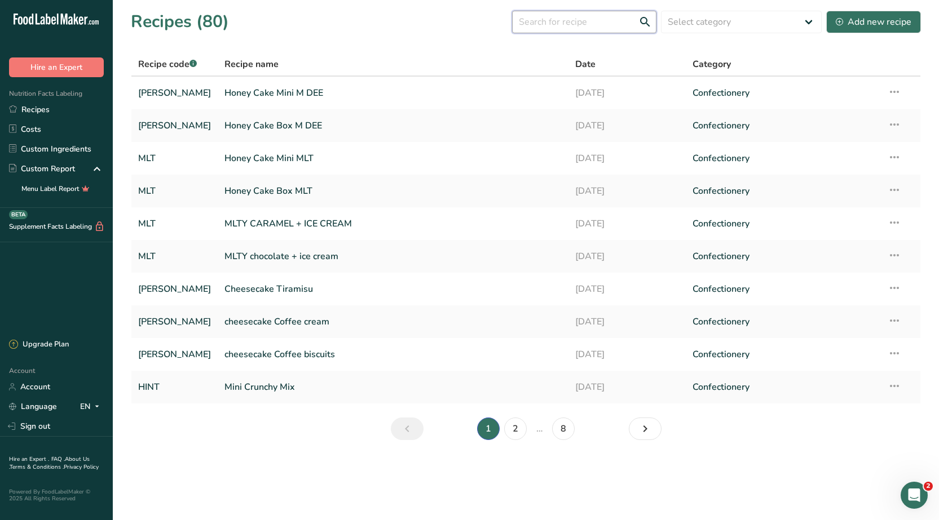
click at [587, 29] on input "text" at bounding box center [584, 22] width 144 height 23
paste input "tiramisu"
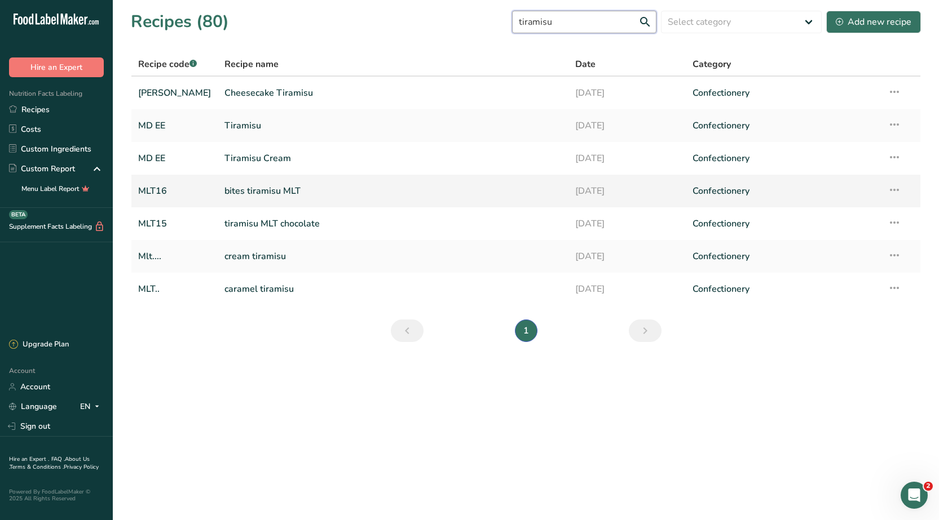
type input "tiramisu"
click at [259, 195] on link "bites tiramisu MLT" at bounding box center [392, 191] width 337 height 24
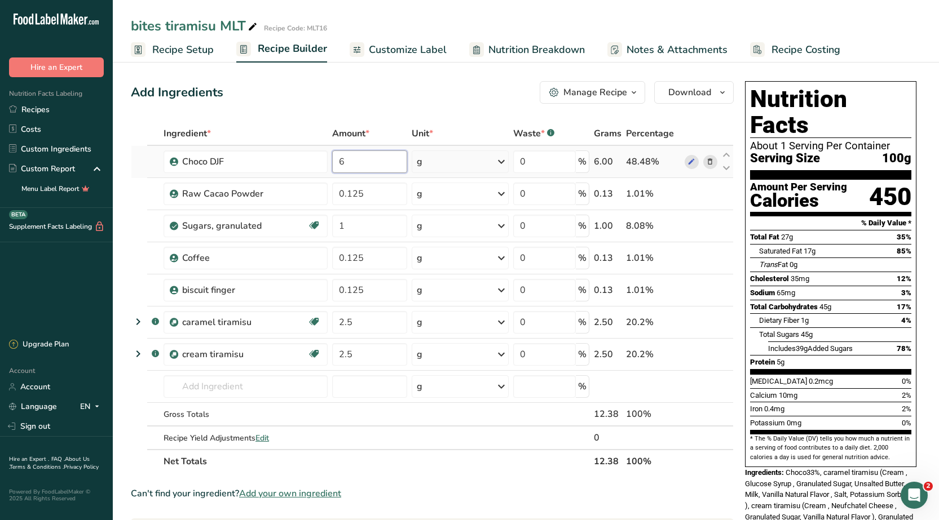
drag, startPoint x: 344, startPoint y: 160, endPoint x: 338, endPoint y: 160, distance: 6.2
click at [337, 160] on input "6" at bounding box center [370, 162] width 76 height 23
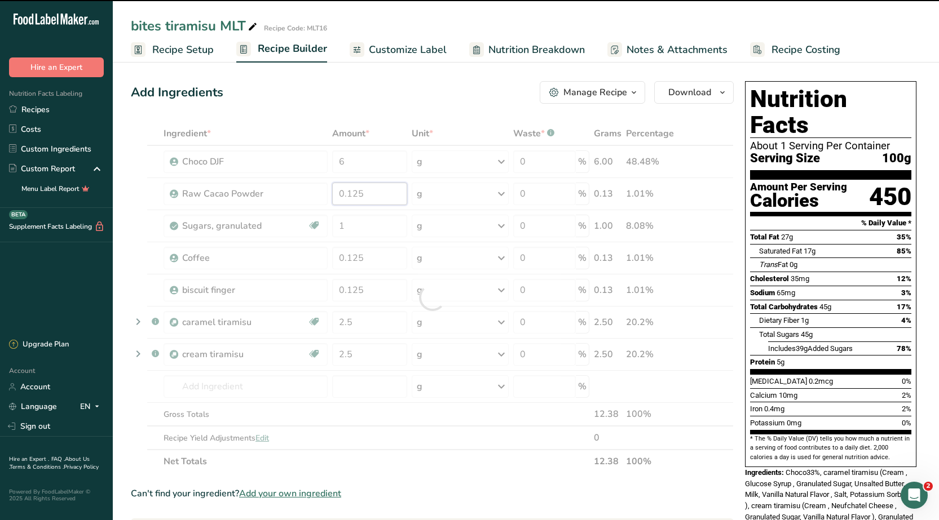
drag, startPoint x: 361, startPoint y: 194, endPoint x: 365, endPoint y: 205, distance: 12.1
click at [339, 195] on div "Ingredient * Amount * Unit * Waste * .a-a{fill:#347362;}.b-a{fill:#fff;} Grams …" at bounding box center [432, 298] width 603 height 352
click at [366, 206] on div at bounding box center [432, 298] width 603 height 352
click at [359, 222] on div at bounding box center [432, 298] width 603 height 352
click at [351, 224] on div at bounding box center [432, 298] width 603 height 352
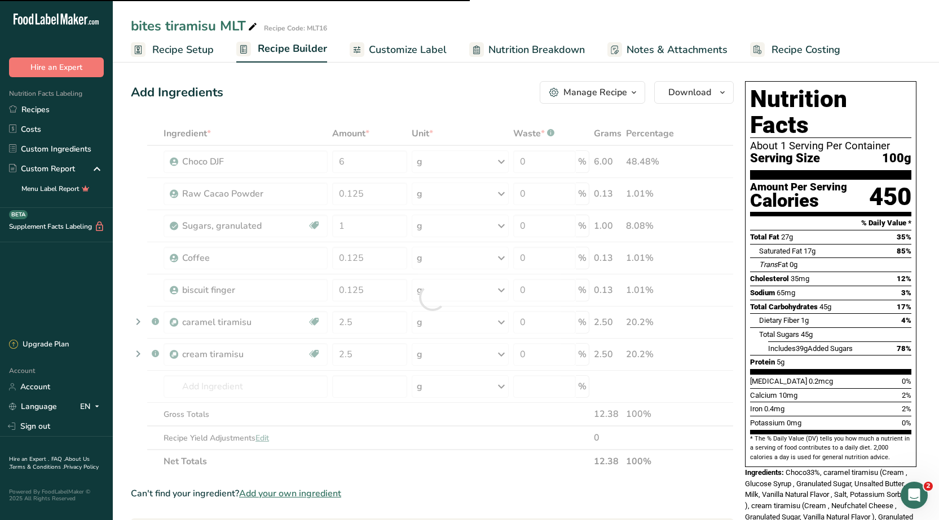
click at [351, 224] on div at bounding box center [432, 298] width 603 height 352
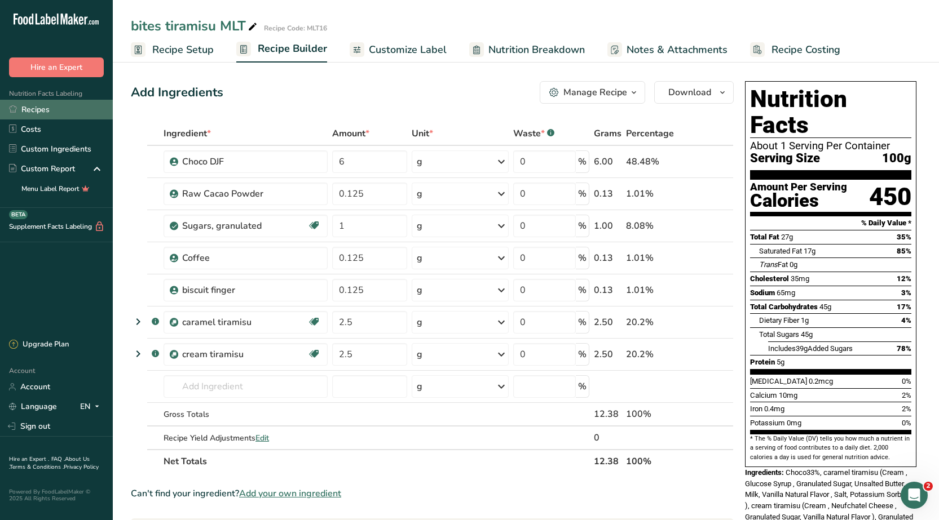
click at [47, 111] on link "Recipes" at bounding box center [56, 110] width 113 height 20
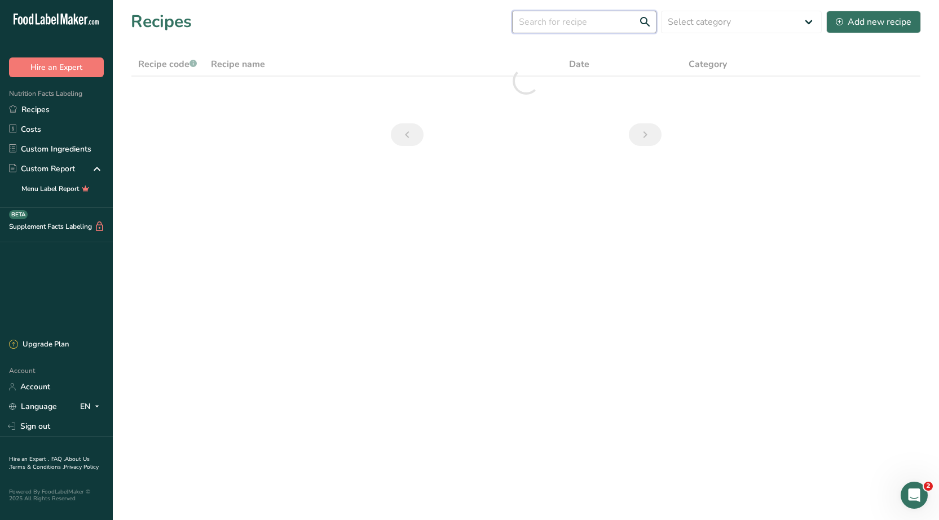
click at [551, 23] on input "text" at bounding box center [584, 22] width 144 height 23
type input "÷"
type input "i"
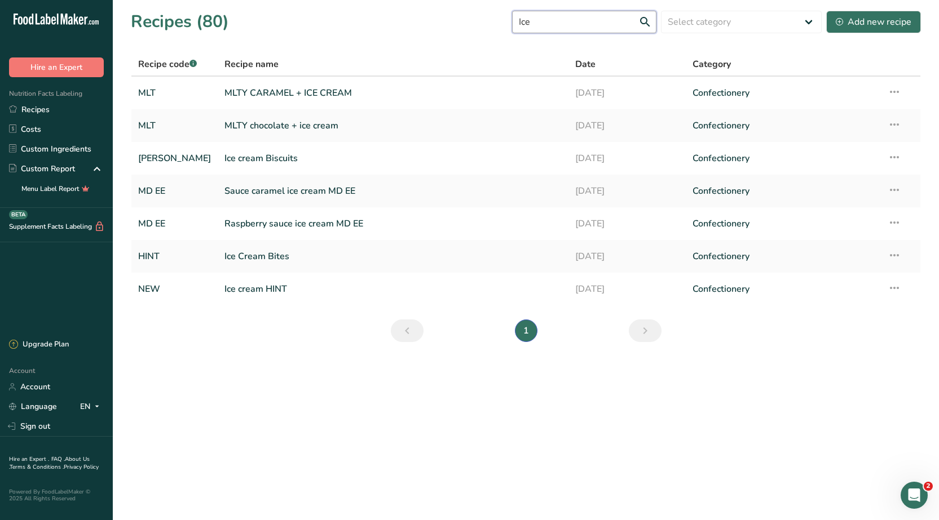
type input "Ice"
click at [255, 259] on link "Ice Cream Bites" at bounding box center [392, 257] width 337 height 24
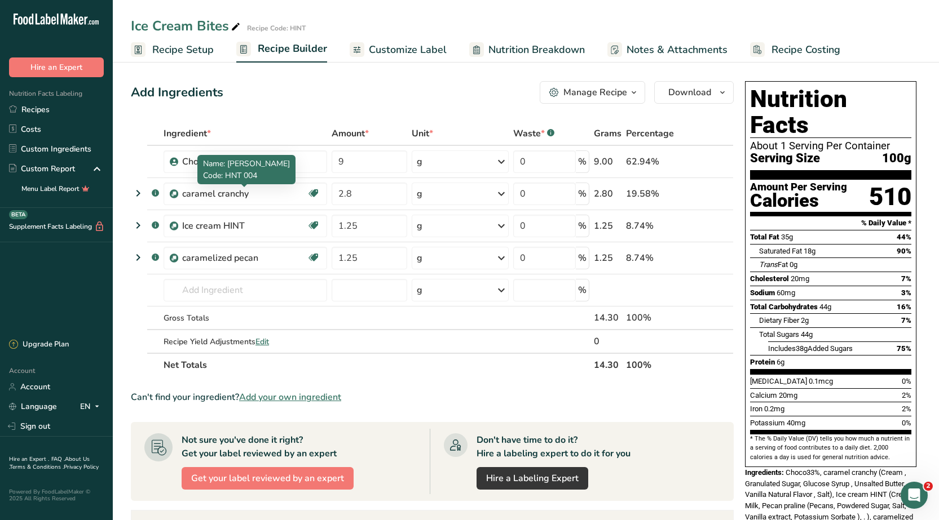
click at [251, 143] on table "Ingredient * Amount * Unit * Waste * .a-a{fill:#347362;}.b-a{fill:#fff;} Grams …" at bounding box center [432, 249] width 603 height 255
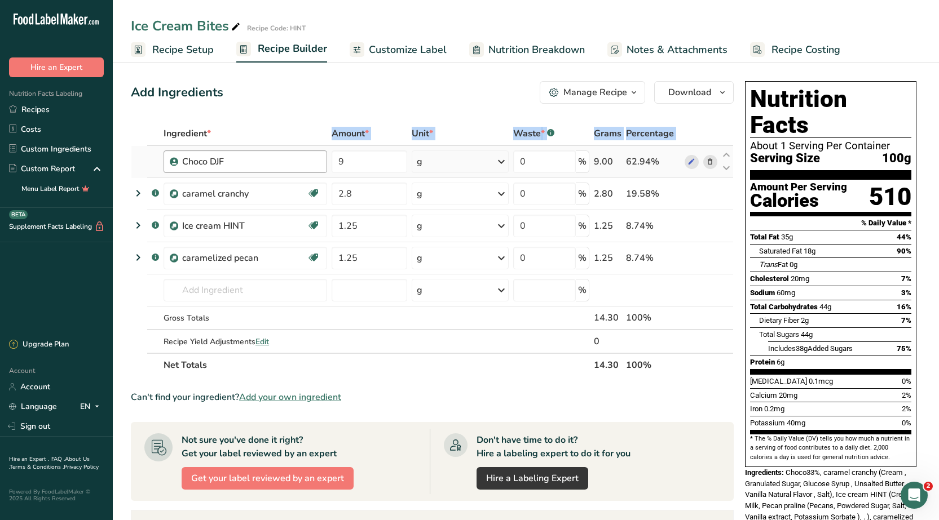
drag, startPoint x: 229, startPoint y: 160, endPoint x: 169, endPoint y: 170, distance: 61.1
click at [169, 170] on div "Choco DJF" at bounding box center [244, 162] width 163 height 23
copy div "Choco DJF"
drag, startPoint x: 249, startPoint y: 191, endPoint x: 180, endPoint y: 192, distance: 68.2
click at [180, 192] on div "caramel cranchy Dairy free Gluten free Vegan Vegetarian Soy free" at bounding box center [244, 194] width 163 height 23
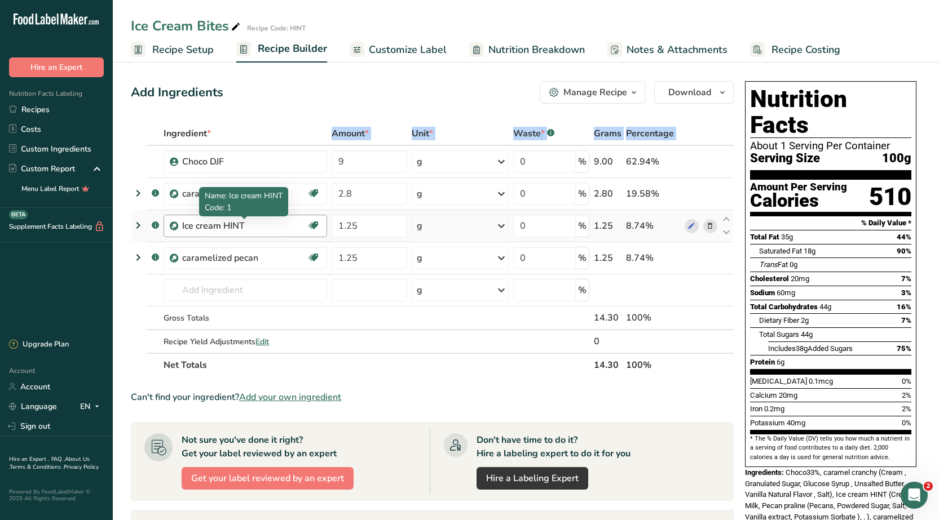
copy div "caramel cranchy"
drag, startPoint x: 251, startPoint y: 223, endPoint x: 183, endPoint y: 229, distance: 69.0
click at [183, 229] on div "Ice cream HINT" at bounding box center [244, 226] width 125 height 14
copy div "Ice cream HINT"
drag, startPoint x: 257, startPoint y: 259, endPoint x: 180, endPoint y: 264, distance: 76.9
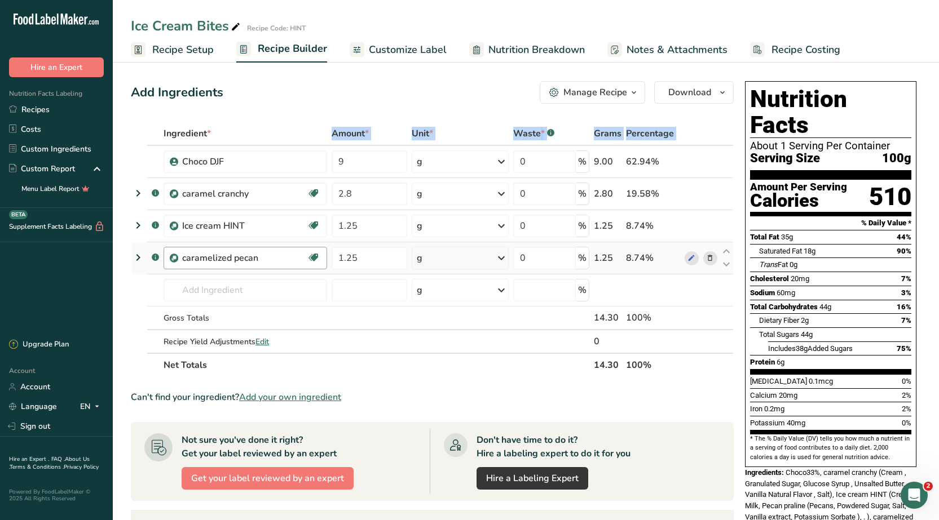
click at [180, 264] on div "caramelized pecan Source of Antioxidants Source of Omega 3 Plant-based Protein …" at bounding box center [244, 258] width 163 height 23
copy div "caramelized pecan"
click at [41, 112] on link "Recipes" at bounding box center [56, 110] width 113 height 20
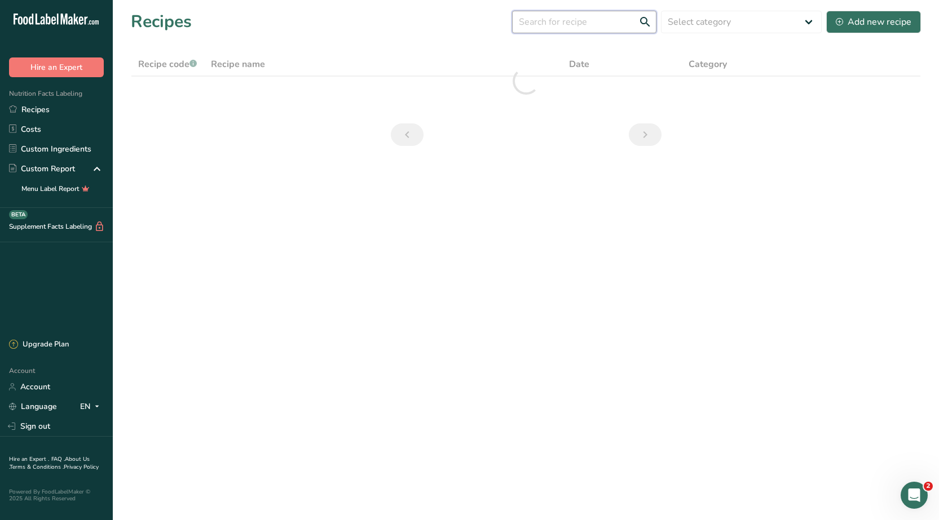
click at [556, 24] on input "text" at bounding box center [584, 22] width 144 height 23
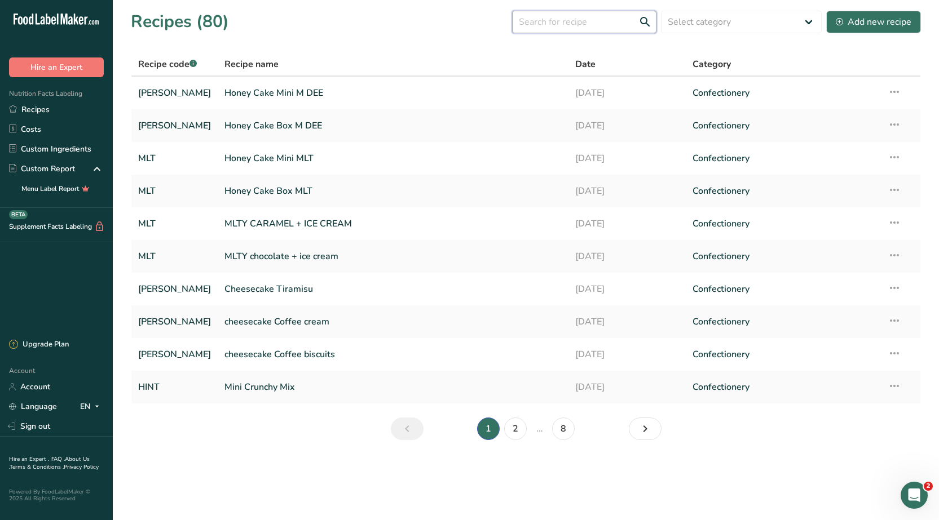
click at [566, 30] on input "text" at bounding box center [584, 22] width 144 height 23
type input "ه"
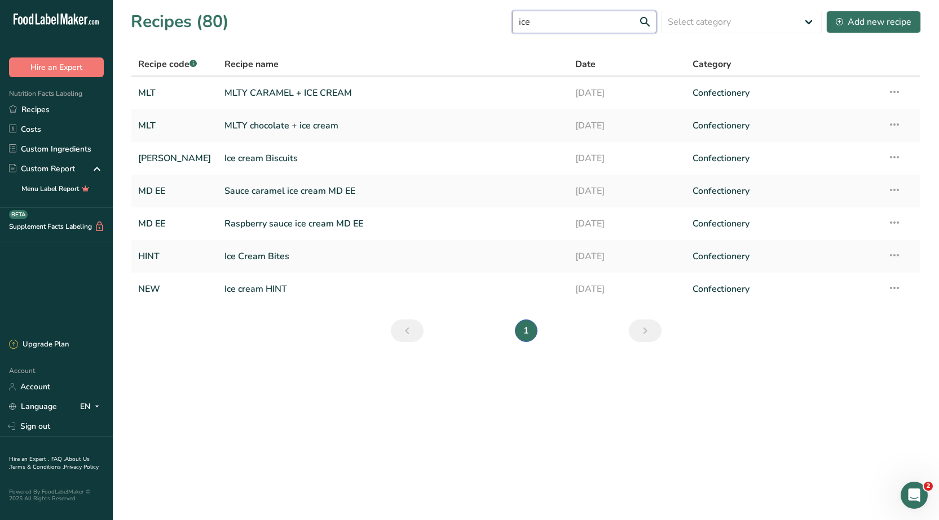
click at [586, 29] on input "ice" at bounding box center [584, 22] width 144 height 23
type input "i"
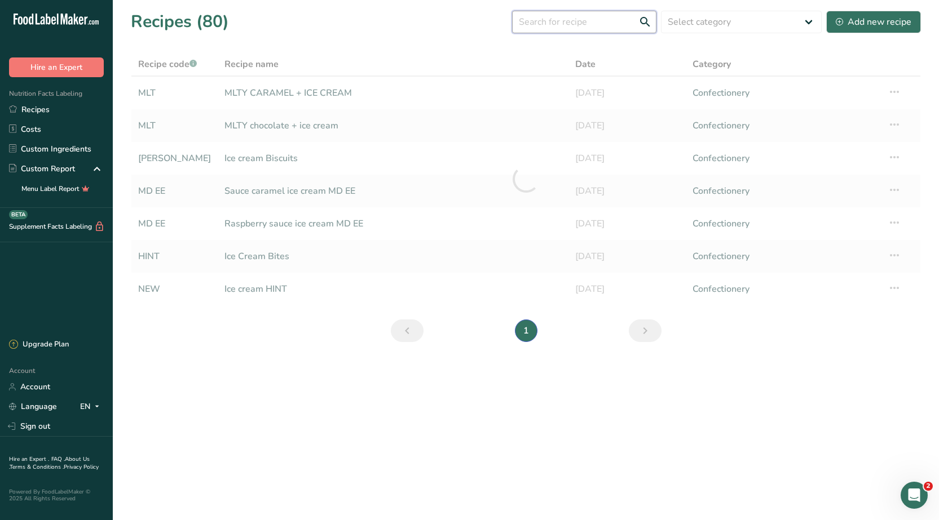
type input "t"
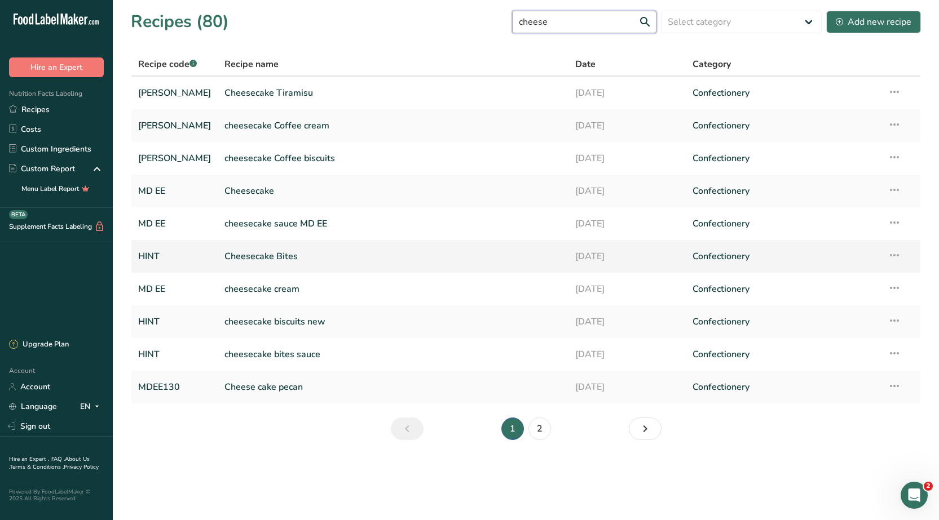
type input "cheese"
click at [265, 258] on link "Cheesecake Bites" at bounding box center [392, 257] width 337 height 24
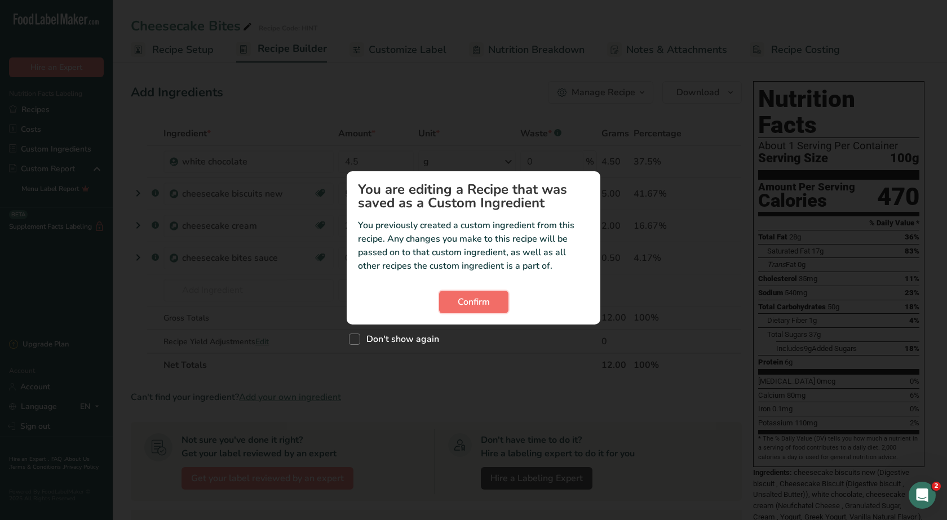
click at [470, 298] on span "Confirm" at bounding box center [474, 302] width 32 height 14
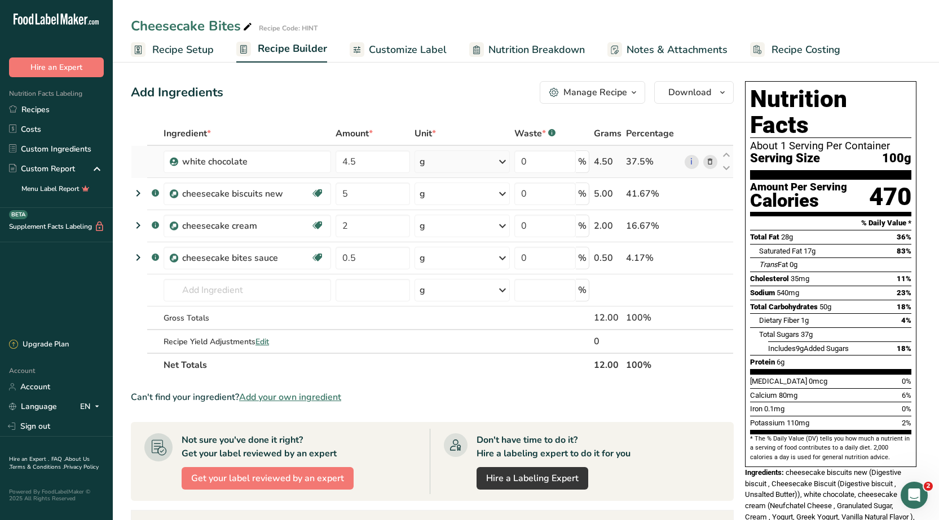
drag, startPoint x: 271, startPoint y: 163, endPoint x: 162, endPoint y: 164, distance: 109.4
click at [162, 164] on td "white chocolate" at bounding box center [247, 162] width 172 height 32
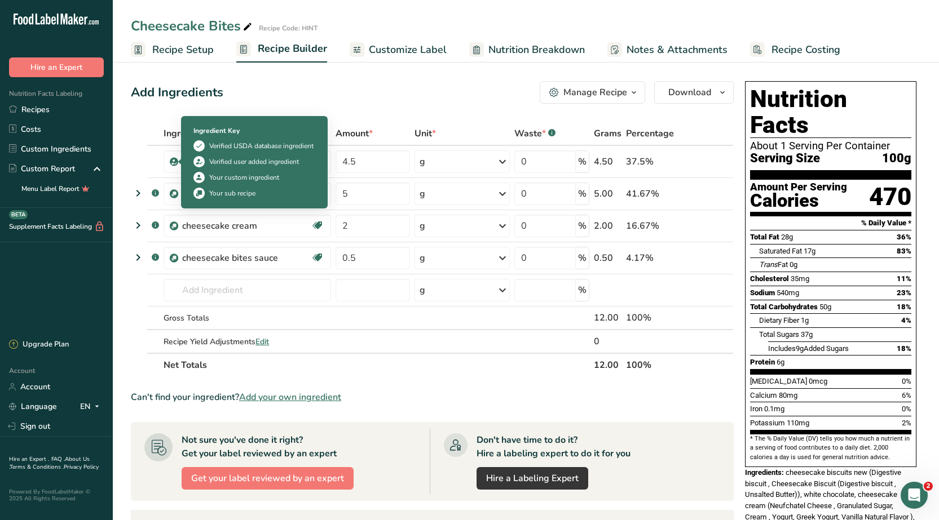
copy div "white chocolate"
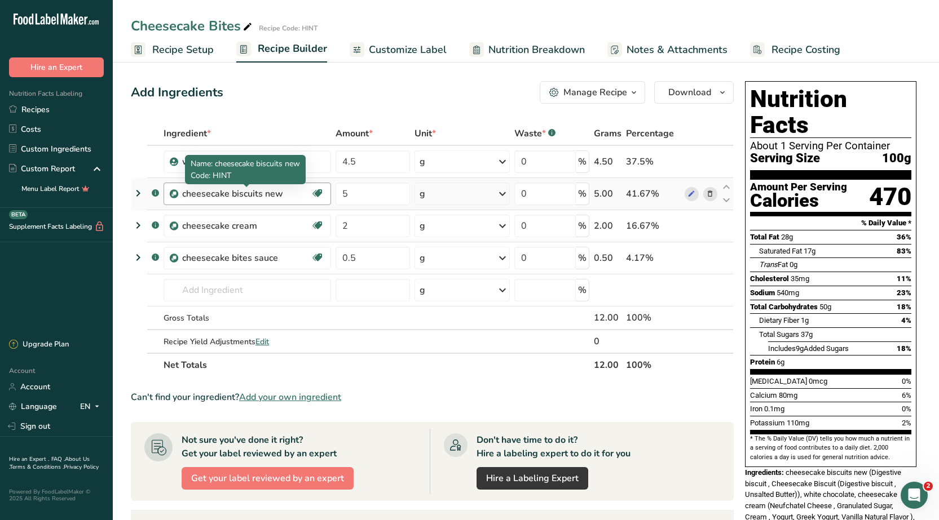
drag, startPoint x: 183, startPoint y: 195, endPoint x: 285, endPoint y: 199, distance: 102.1
click at [285, 199] on div "cheesecake biscuits new" at bounding box center [246, 194] width 129 height 14
copy div "cheesecake biscuits new"
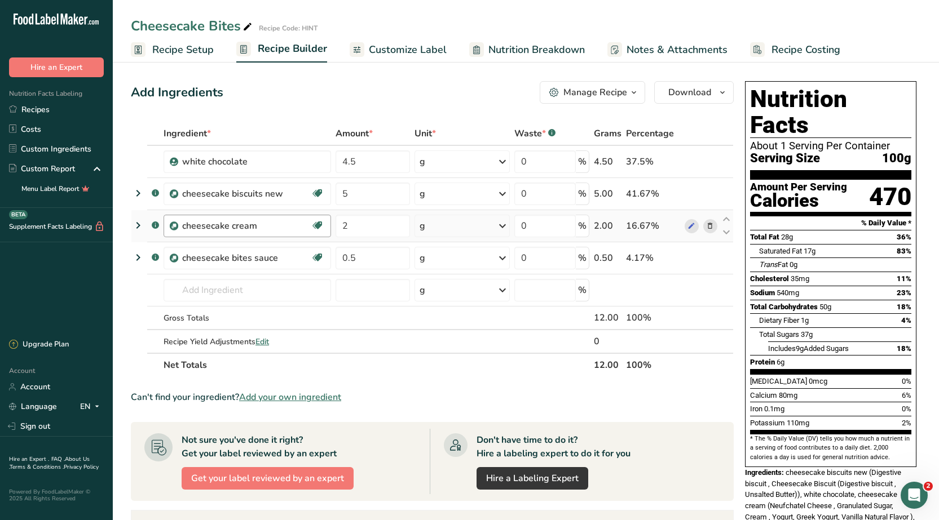
drag, startPoint x: 192, startPoint y: 228, endPoint x: 261, endPoint y: 233, distance: 69.0
click at [261, 233] on div "cheesecake cream [MEDICAL_DATA] Effect Dairy free Gluten free Vegan Vegetarian …" at bounding box center [246, 226] width 167 height 23
copy div "cheesecake cream"
drag, startPoint x: 186, startPoint y: 259, endPoint x: 276, endPoint y: 268, distance: 90.2
click at [276, 268] on div "cheesecake bites sauce Dairy free Gluten free Vegan Vegetarian Soy free" at bounding box center [246, 258] width 167 height 23
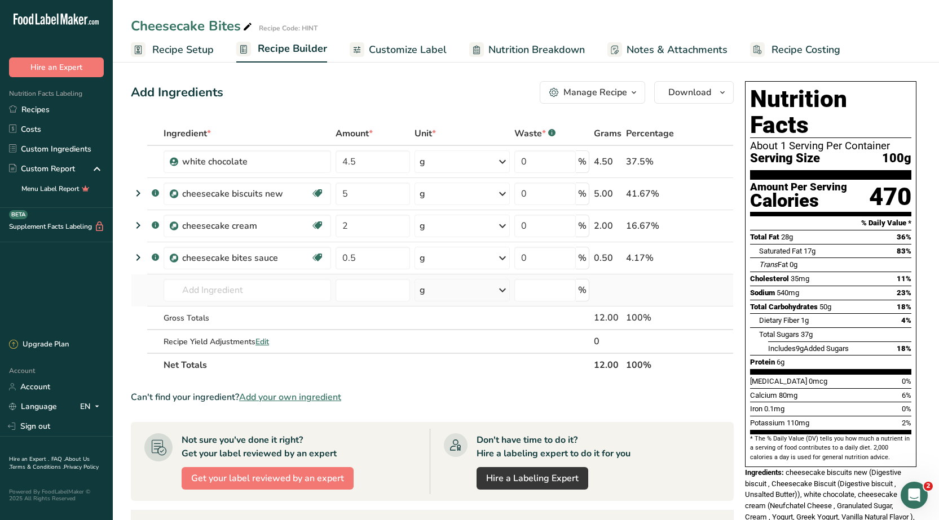
copy div "cheesecake bites sauce"
